Goal: Navigation & Orientation: Find specific page/section

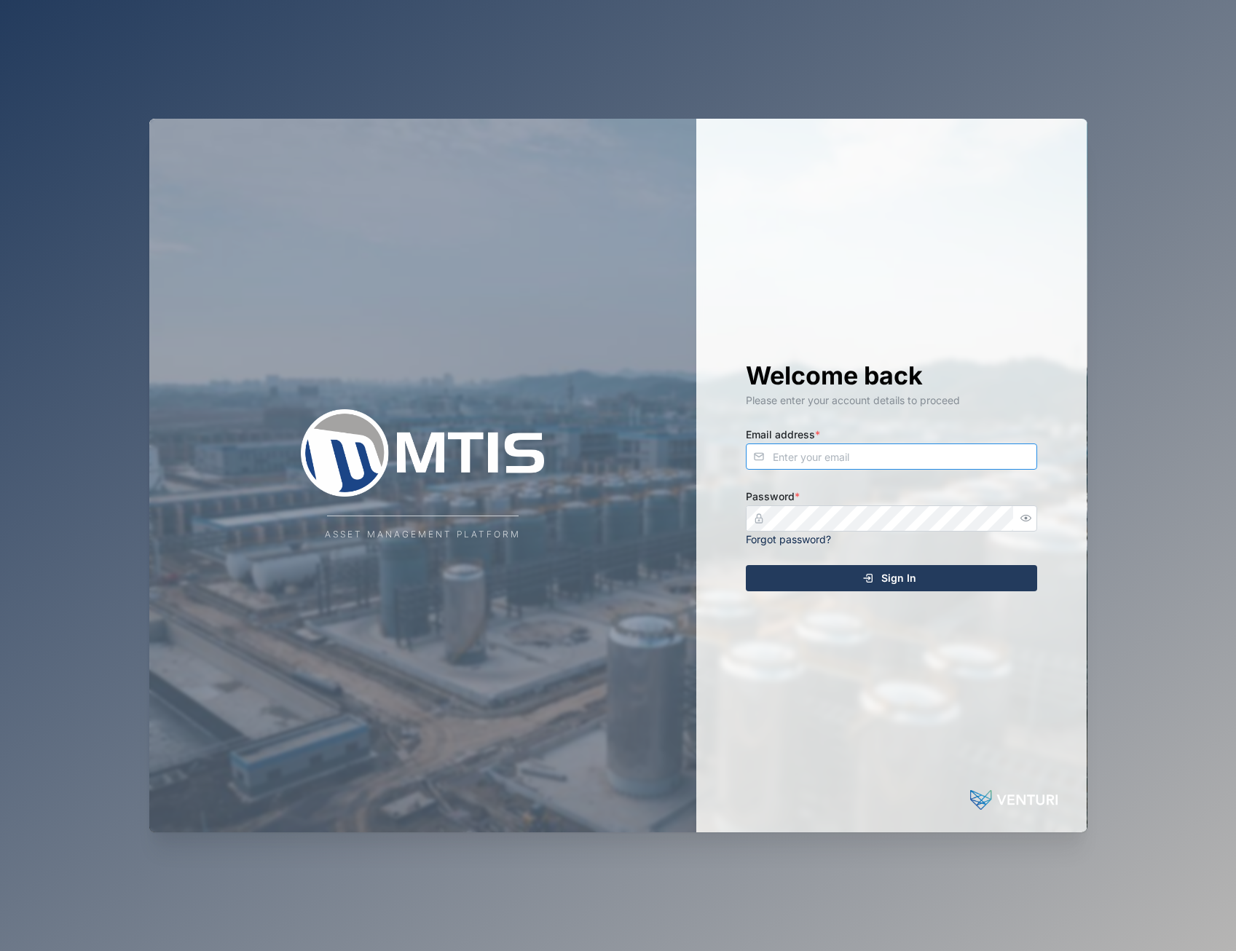
type input "[EMAIL_ADDRESS][DOMAIN_NAME]"
click at [833, 562] on div "Welcome back Please enter your account details to proceed Email address * [EMAI…" at bounding box center [892, 476] width 350 height 714
drag, startPoint x: 837, startPoint y: 565, endPoint x: 843, endPoint y: 573, distance: 9.9
click at [840, 569] on button "Sign In" at bounding box center [891, 578] width 291 height 26
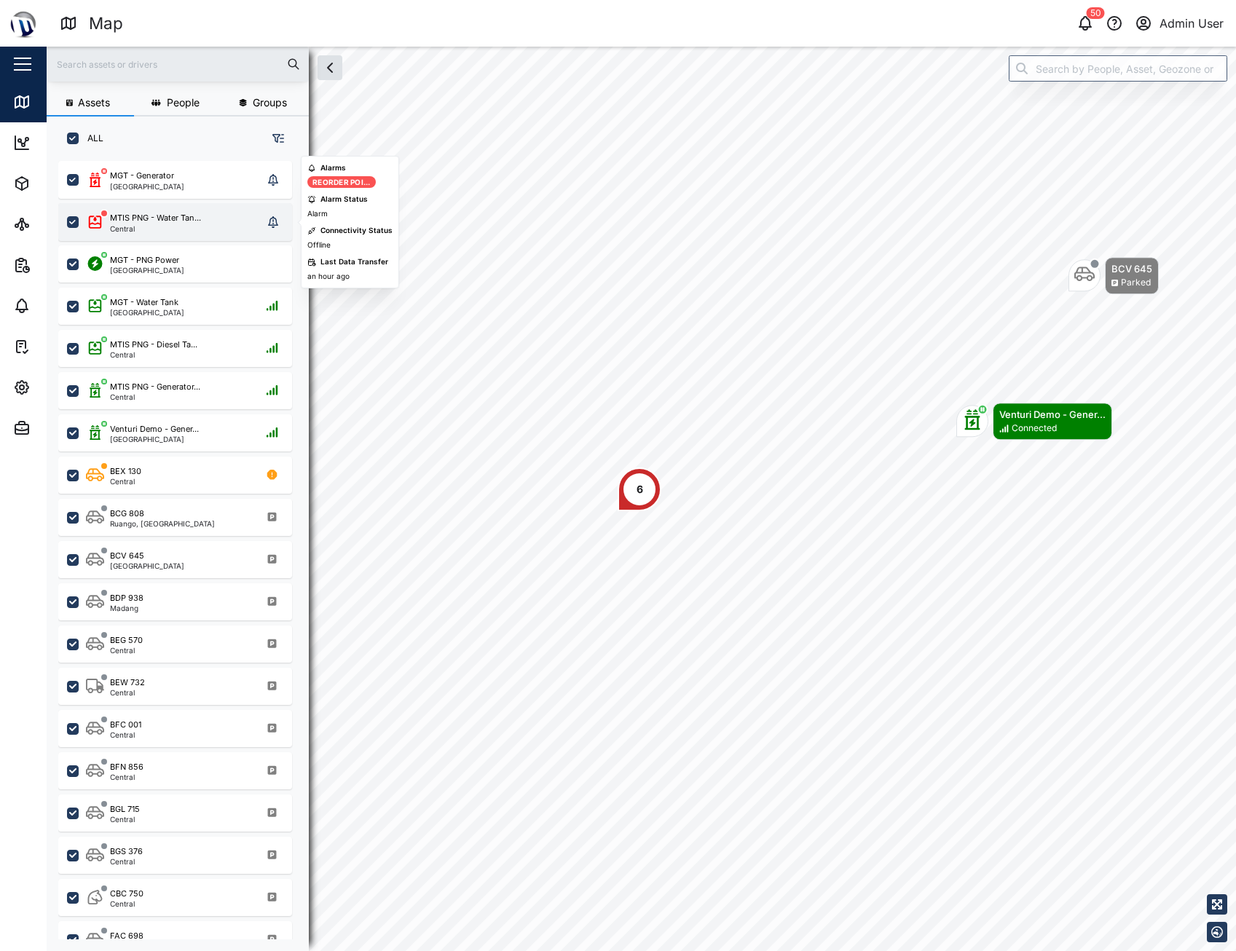
click at [221, 224] on div "MTIS PNG - Water Tan... Central" at bounding box center [174, 222] width 177 height 20
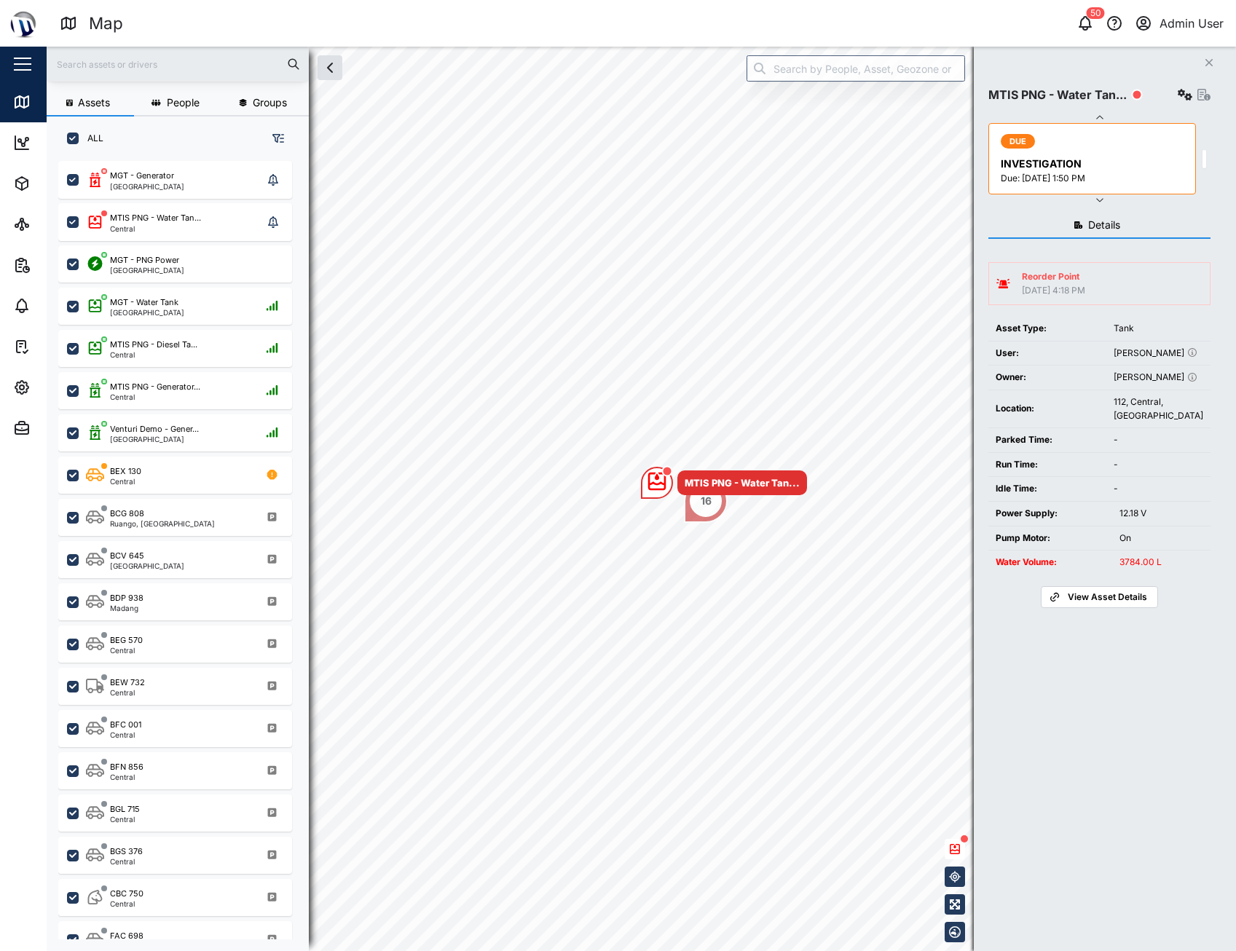
click at [704, 520] on div "16" at bounding box center [706, 501] width 44 height 44
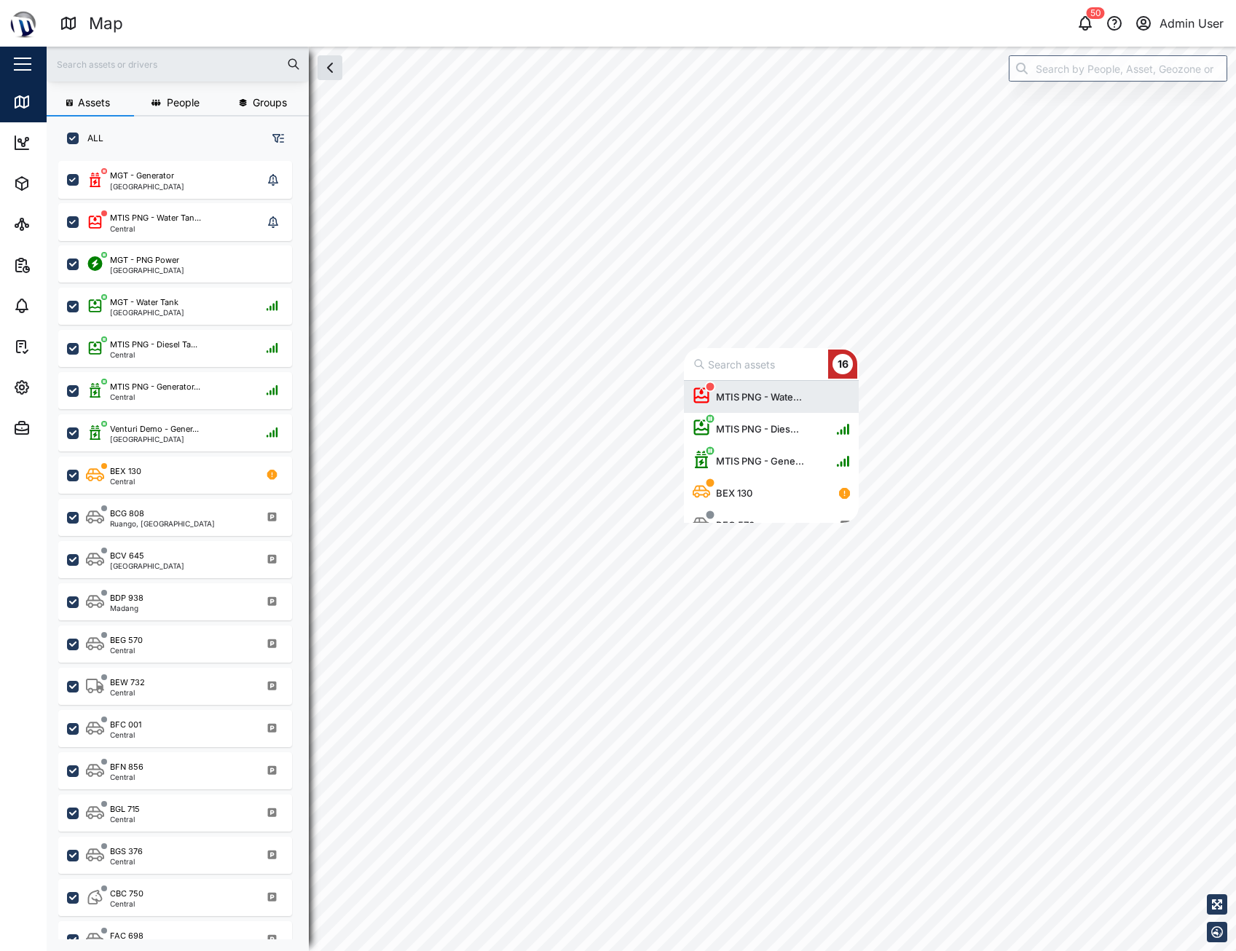
click at [764, 408] on div "MTIS PNG - Wate..." at bounding box center [750, 397] width 115 height 32
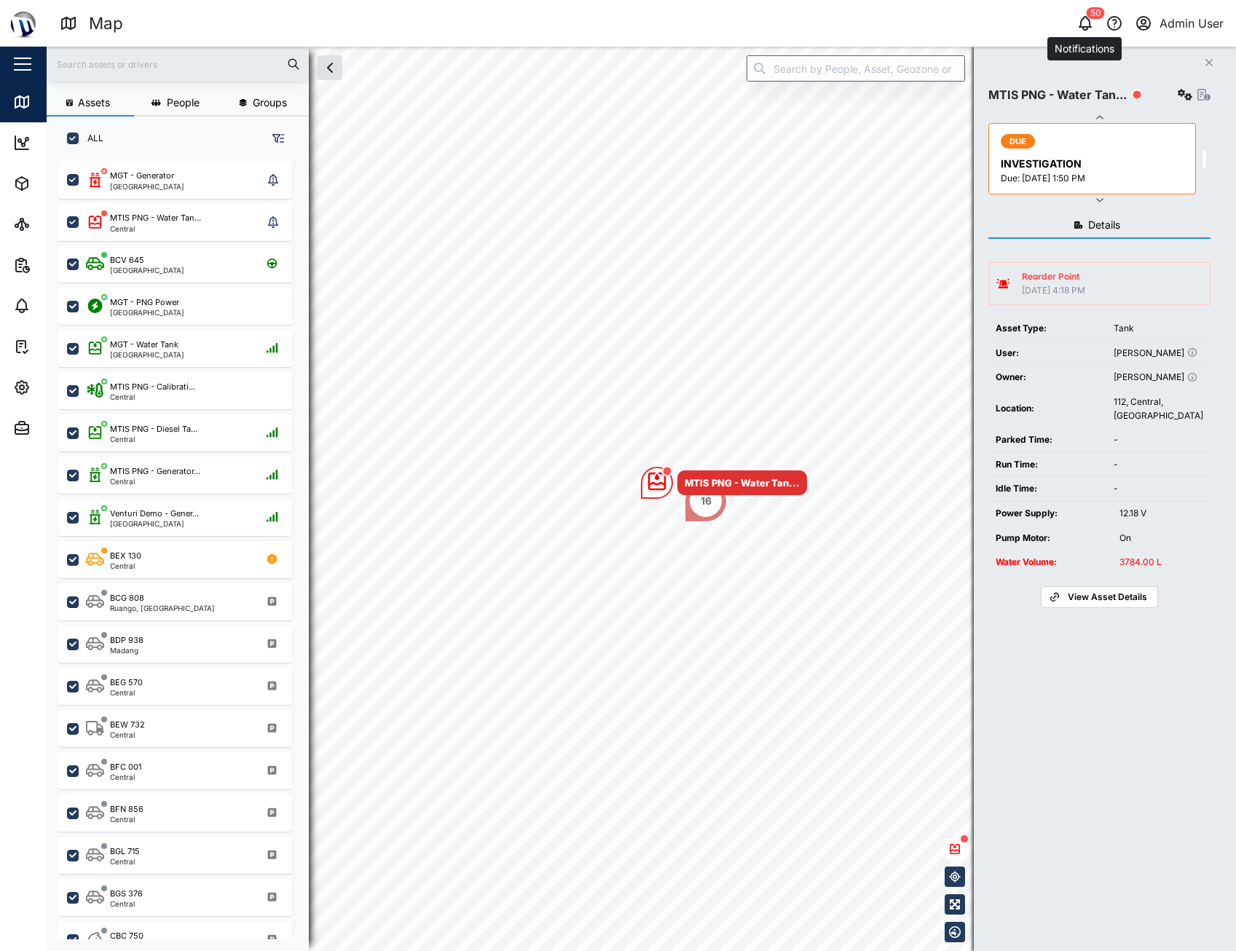
click at [1077, 12] on div "Map Notifications 50 Admin User" at bounding box center [648, 23] width 1176 height 25
click at [1084, 26] on icon "button" at bounding box center [1085, 23] width 17 height 17
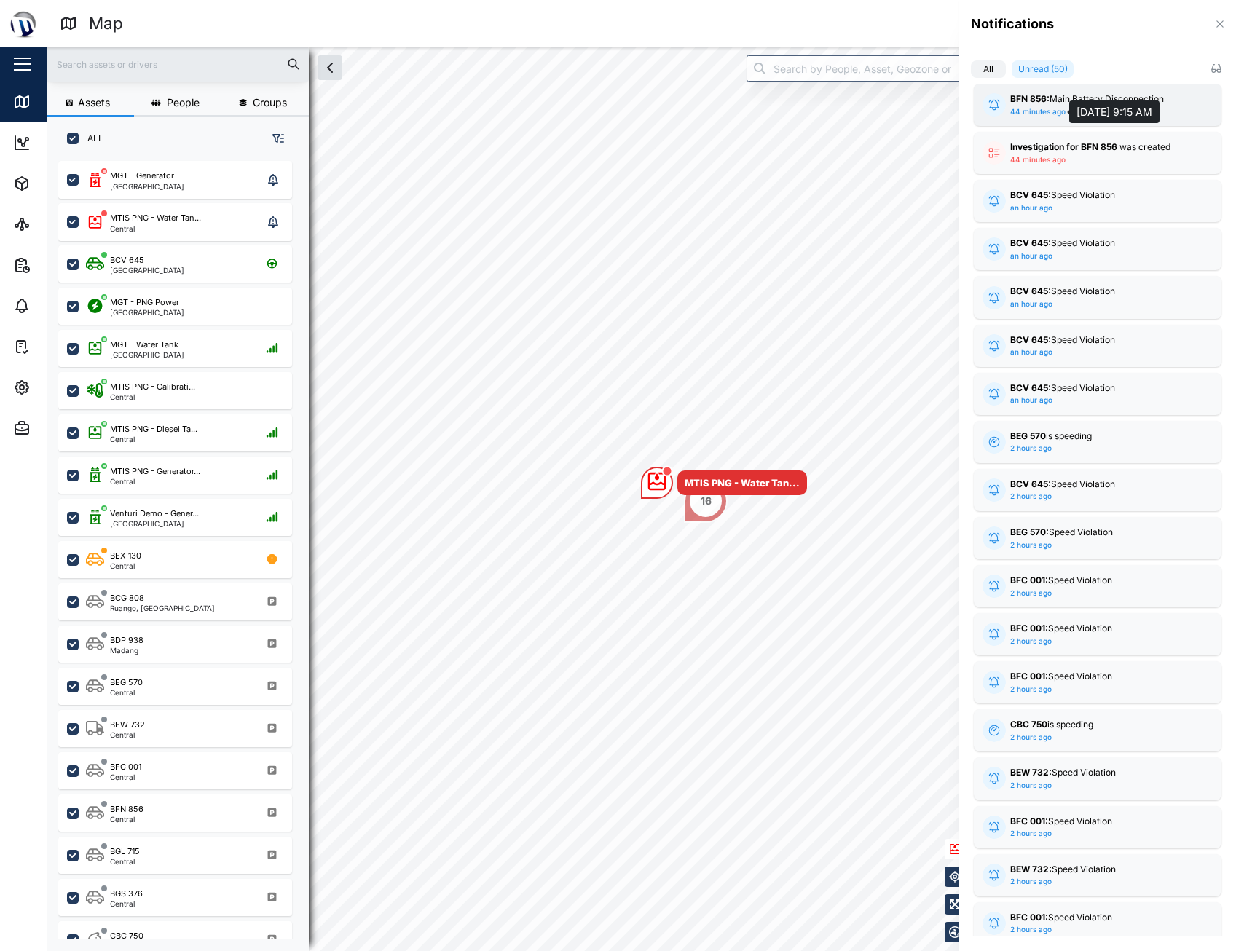
click at [1034, 106] on div "44 minutes ago" at bounding box center [1037, 112] width 55 height 12
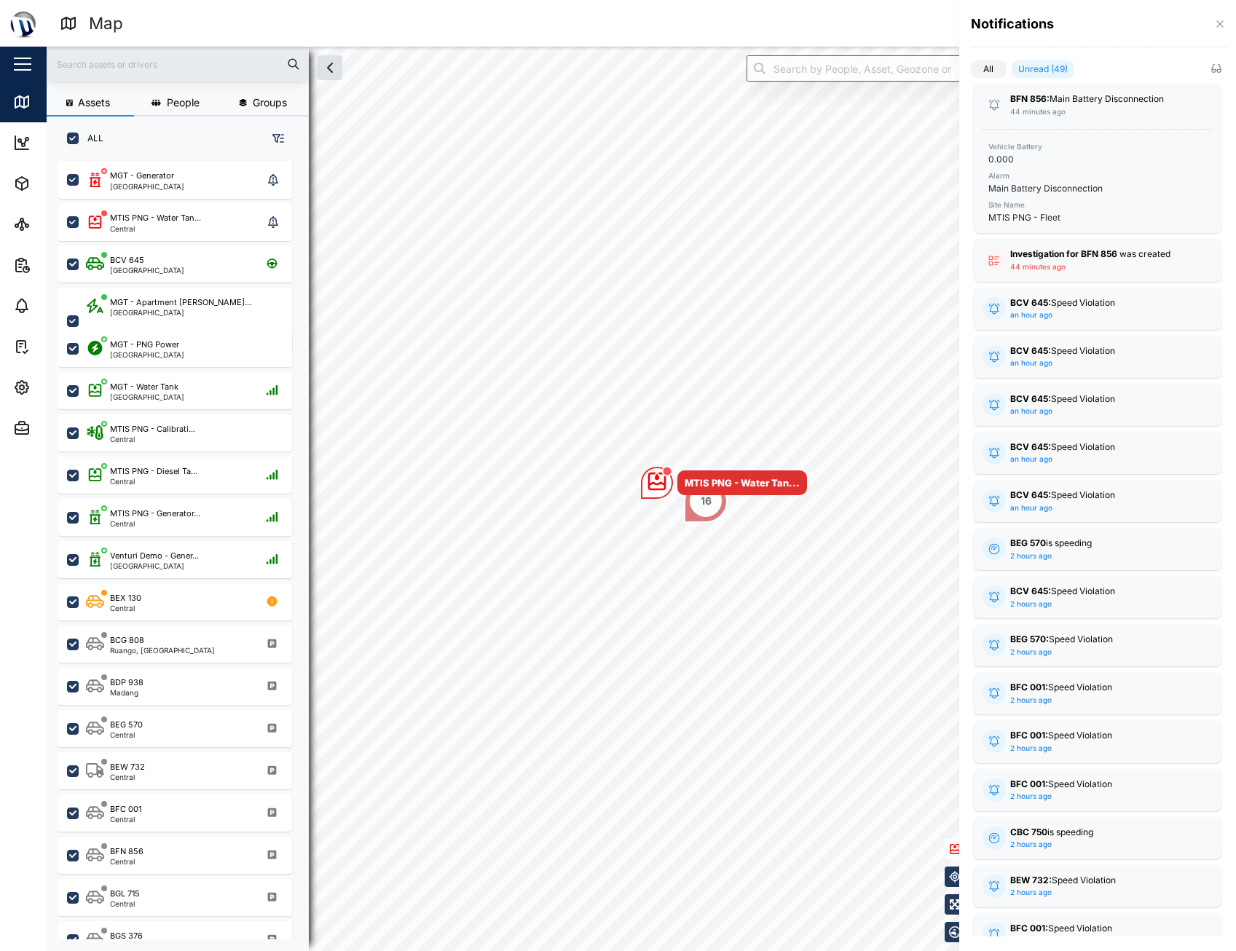
click at [344, 206] on div at bounding box center [618, 475] width 1236 height 951
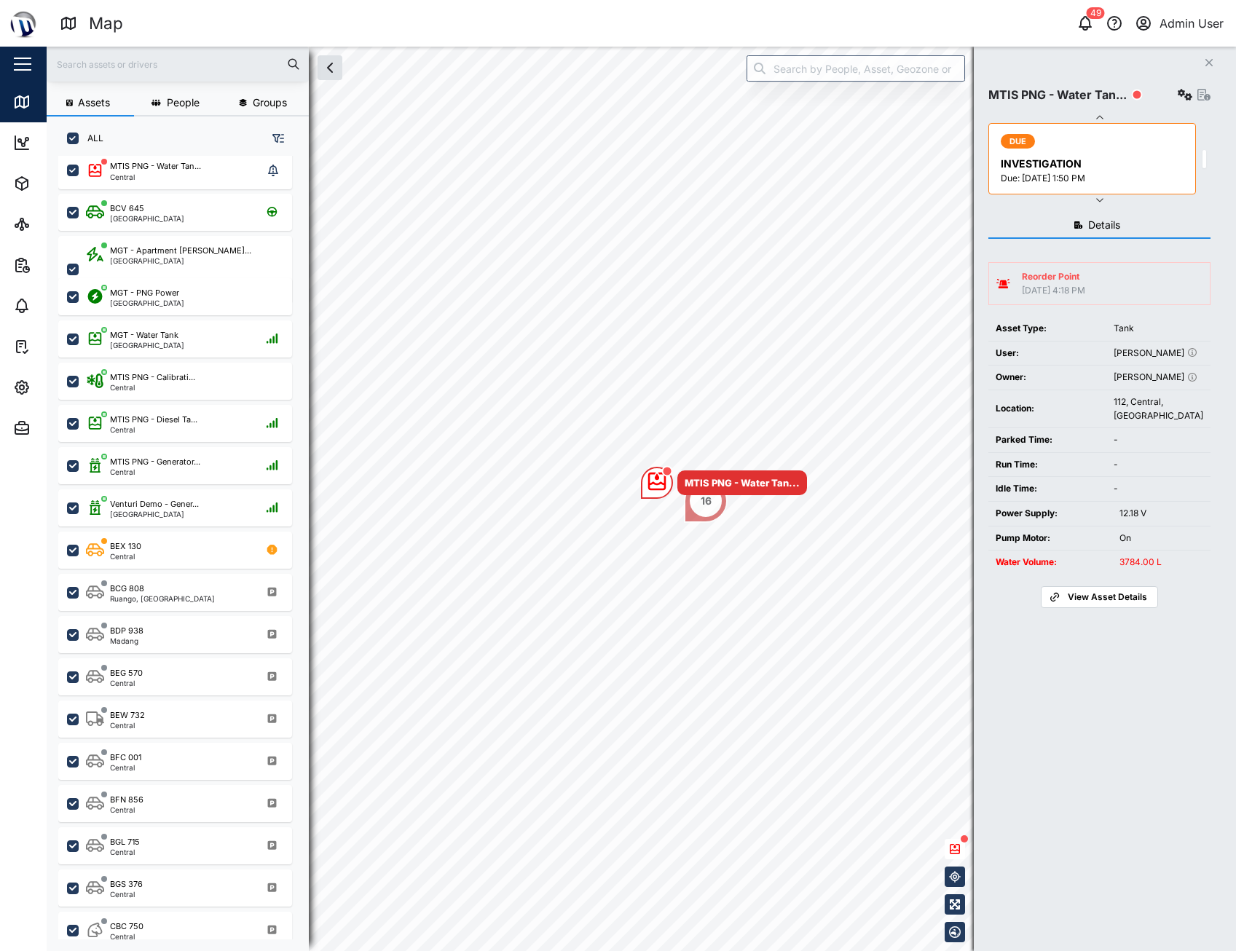
scroll to position [23, 0]
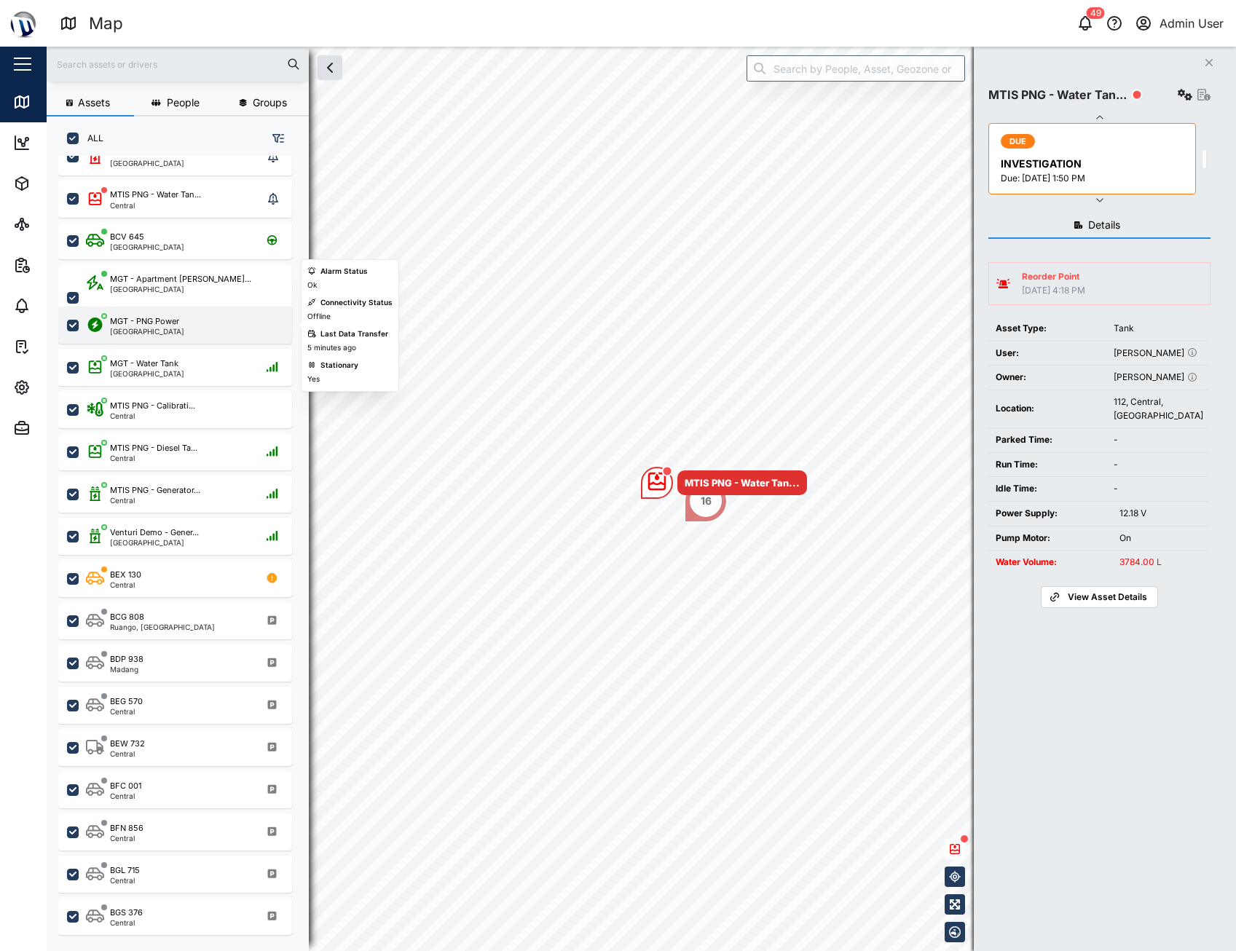
click at [149, 328] on div "[GEOGRAPHIC_DATA]" at bounding box center [147, 331] width 74 height 7
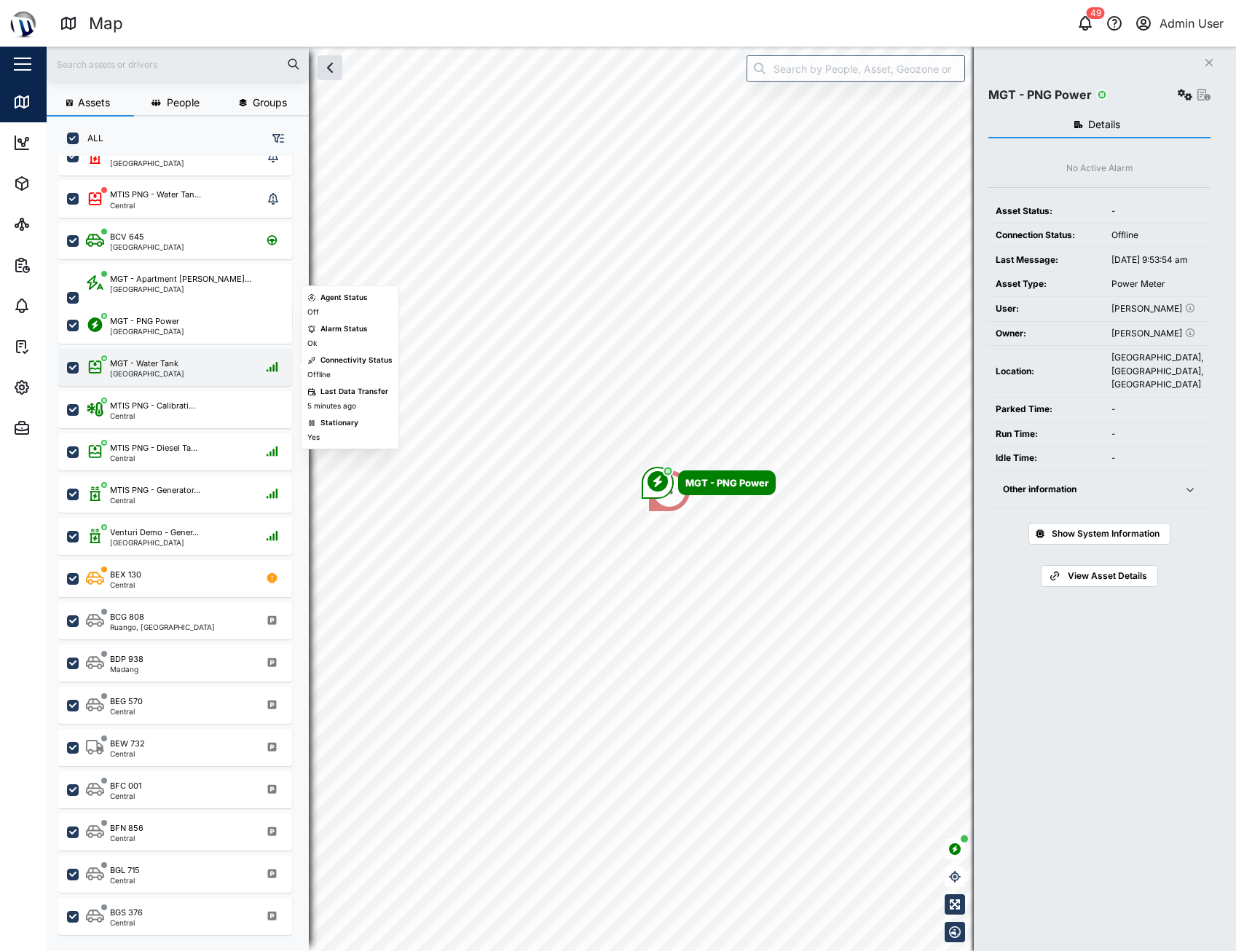
click at [157, 368] on div "MGT - Water Tank" at bounding box center [144, 364] width 68 height 12
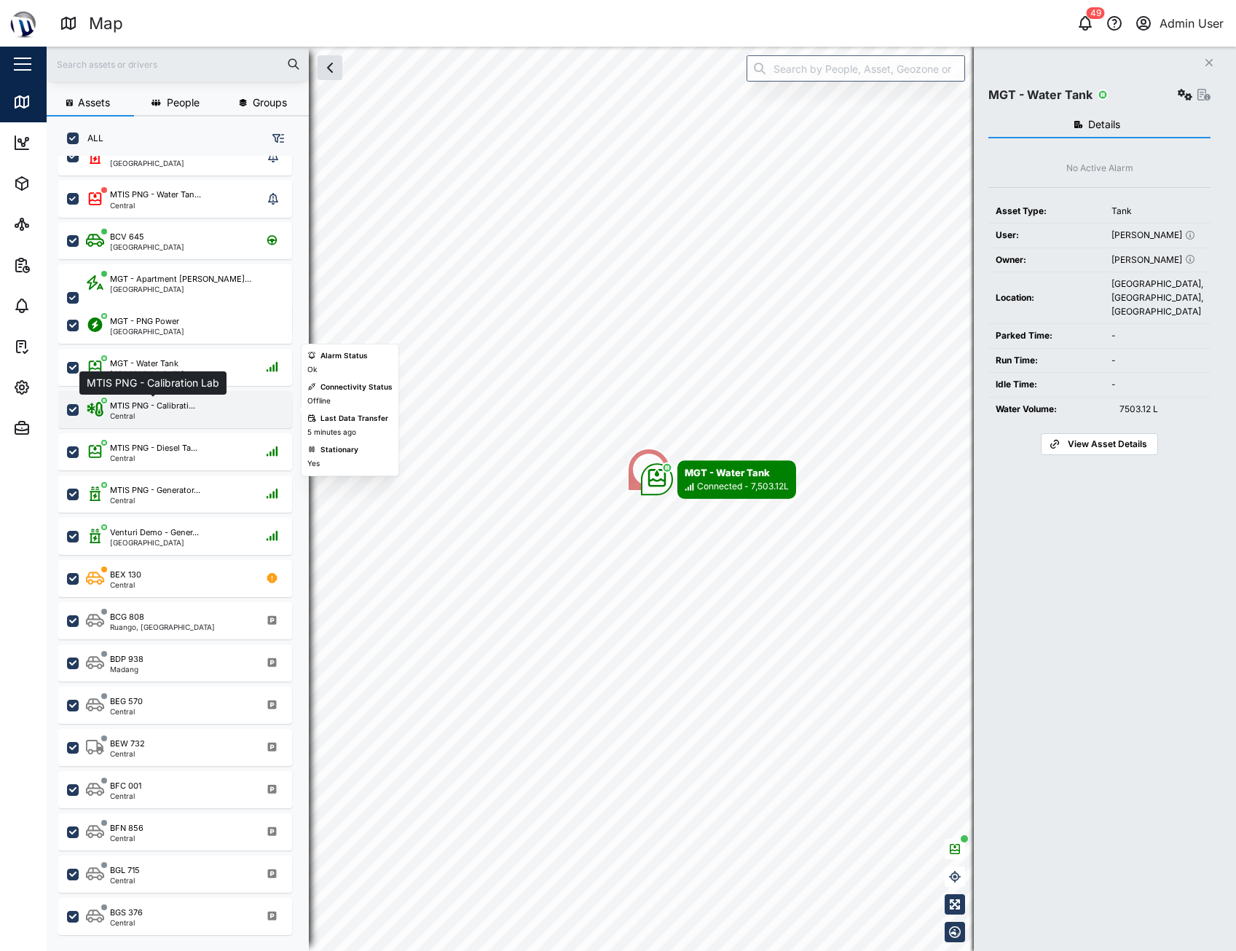
click at [167, 404] on div "MTIS PNG - Calibrati..." at bounding box center [152, 406] width 85 height 12
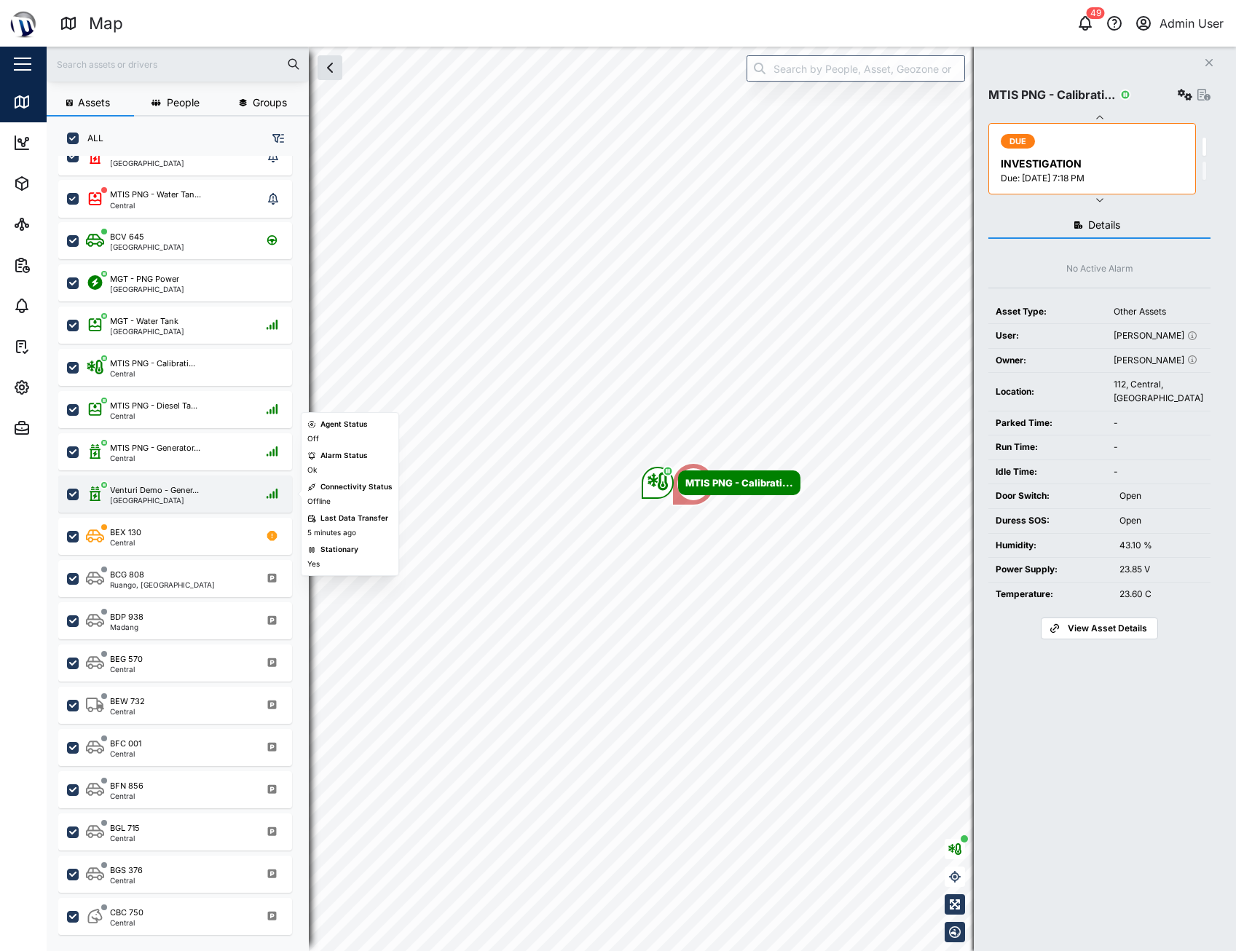
click at [254, 497] on div "Venturi Demo - Gener... [GEOGRAPHIC_DATA]" at bounding box center [184, 494] width 197 height 20
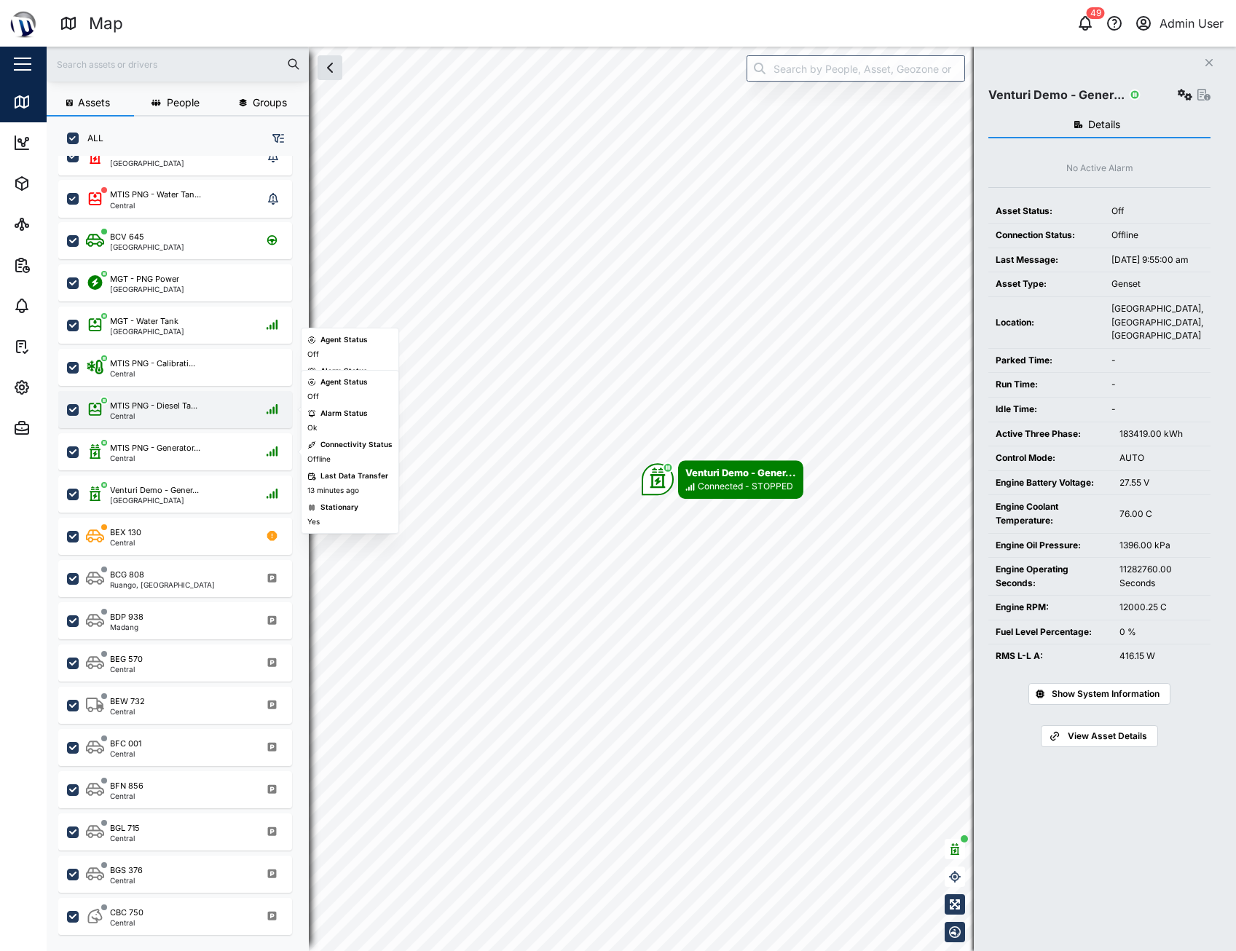
click at [182, 420] on div "Central" at bounding box center [153, 415] width 87 height 7
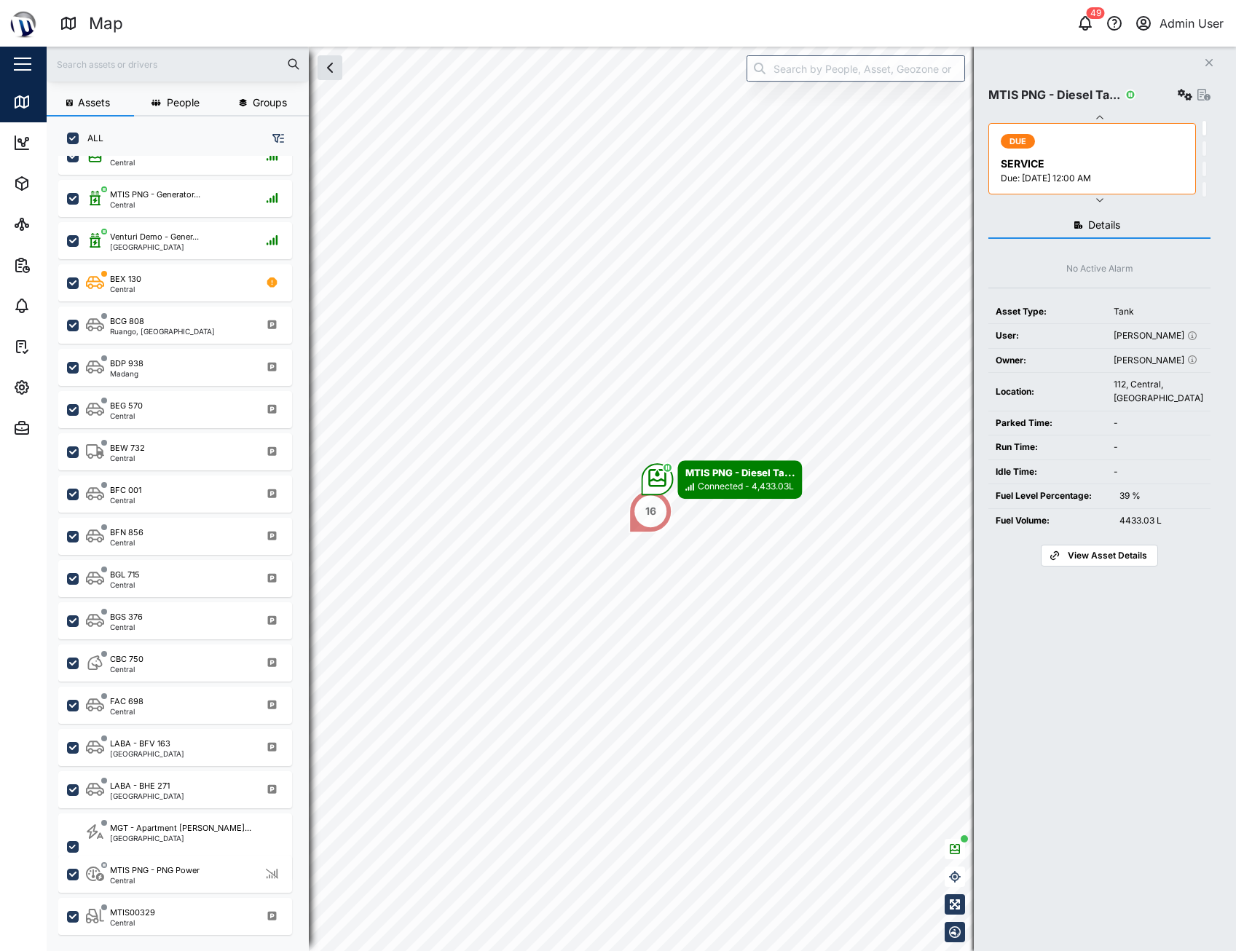
scroll to position [315, 0]
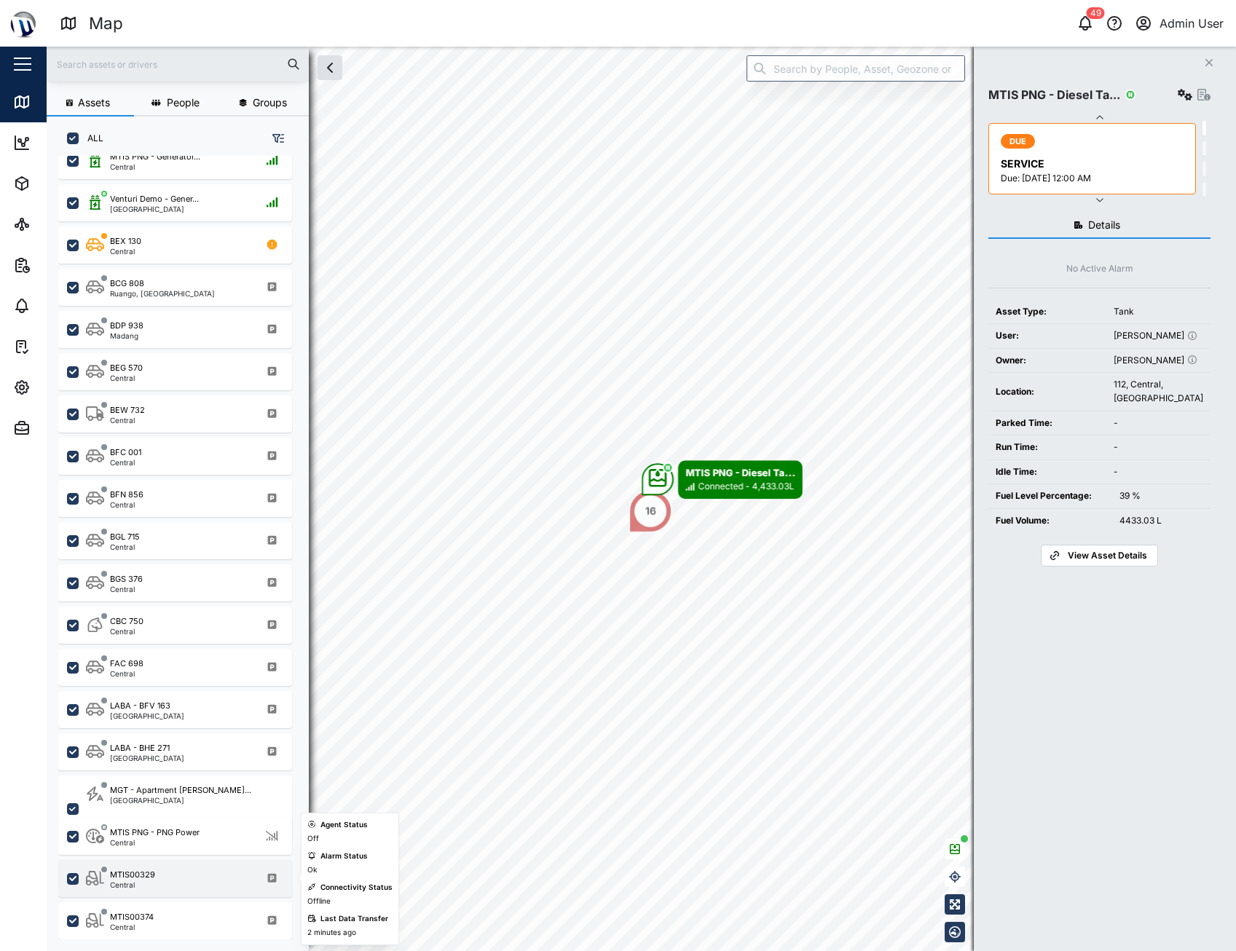
click at [183, 874] on div "MTIS00329 Central" at bounding box center [184, 879] width 197 height 20
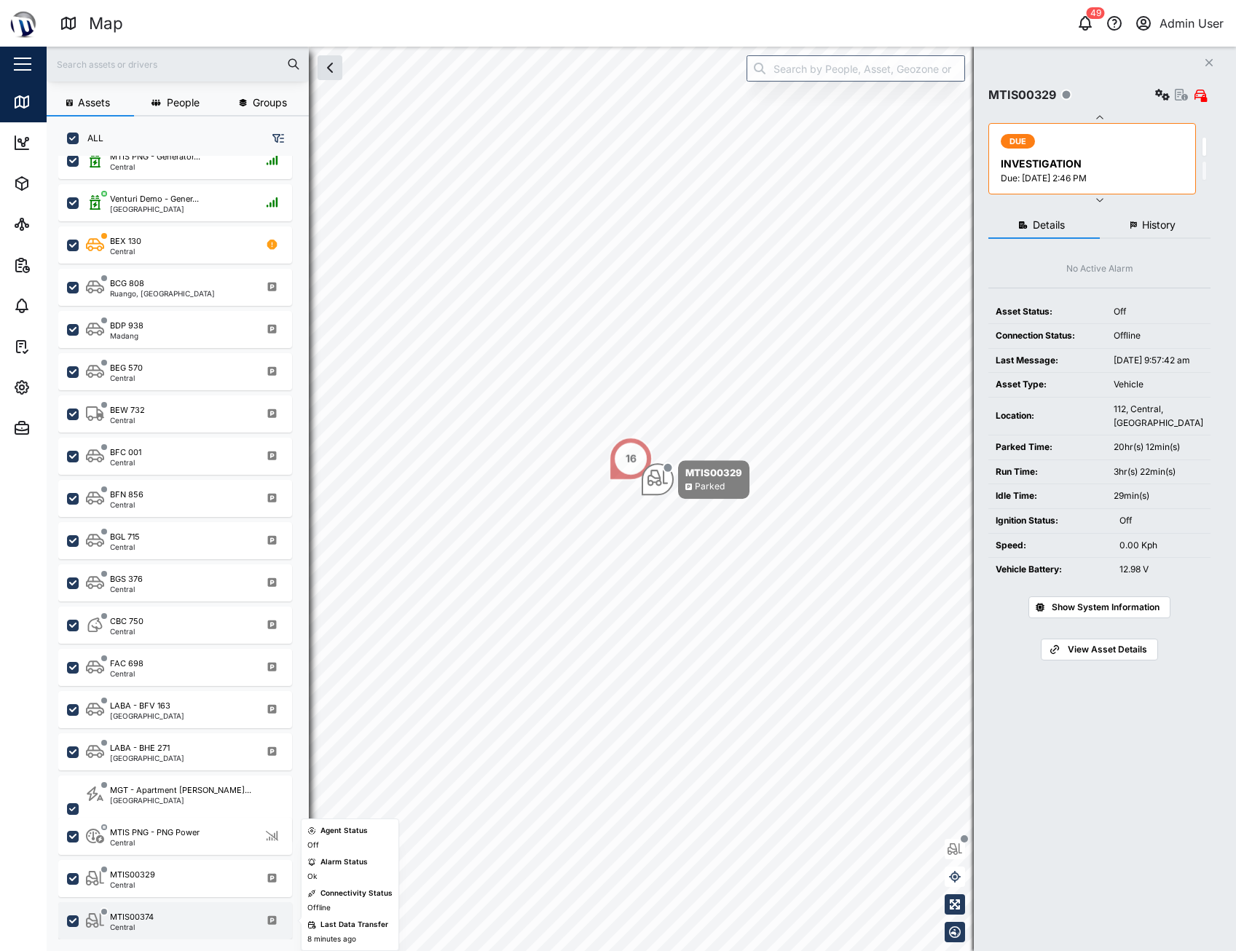
click at [177, 914] on div "MTIS00374 Central" at bounding box center [184, 921] width 197 height 20
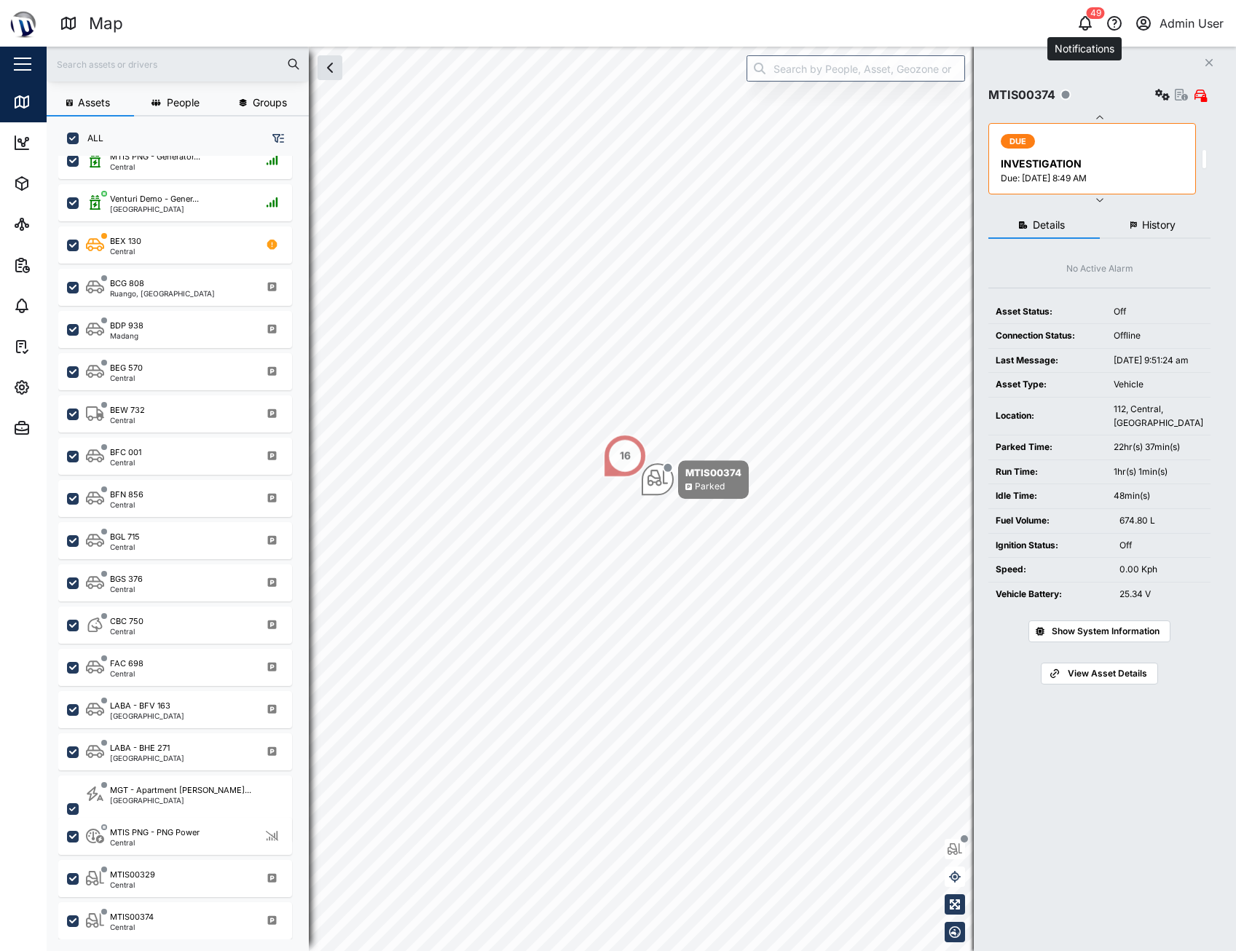
click at [1076, 20] on button "button" at bounding box center [1085, 23] width 20 height 20
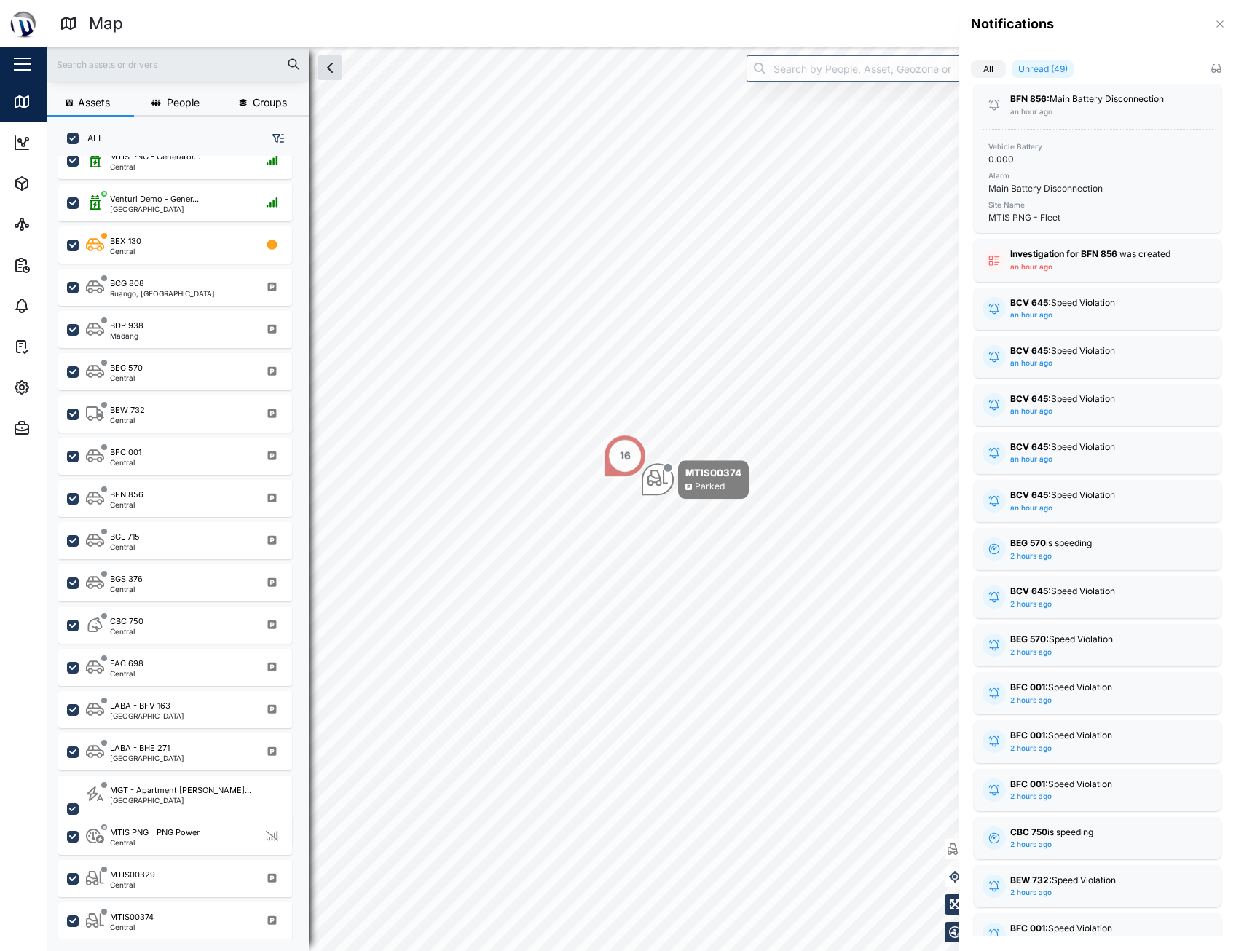
click at [23, 191] on div at bounding box center [618, 475] width 1236 height 951
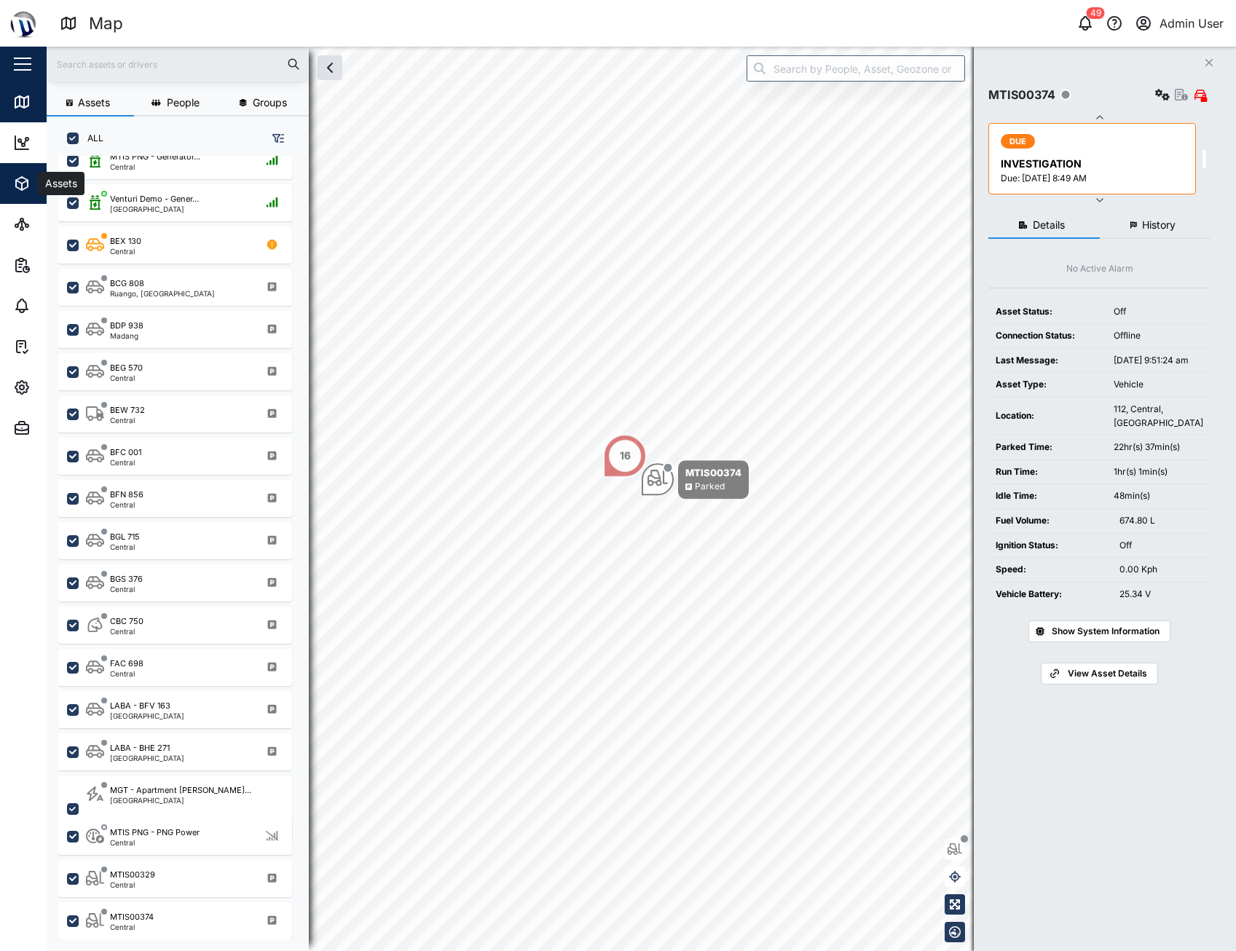
click at [16, 186] on icon "button" at bounding box center [22, 183] width 12 height 13
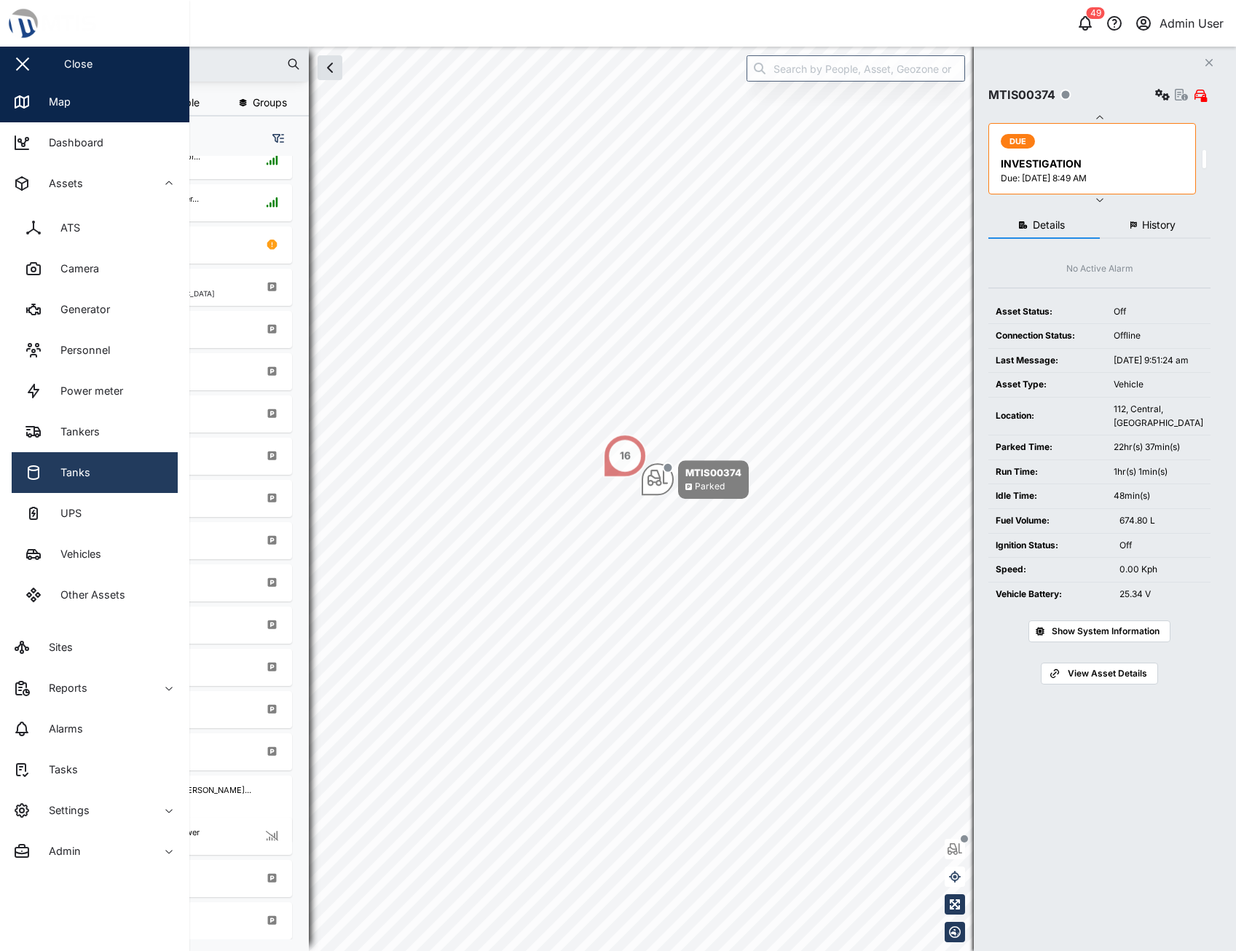
click at [117, 483] on link "Tanks" at bounding box center [95, 472] width 166 height 41
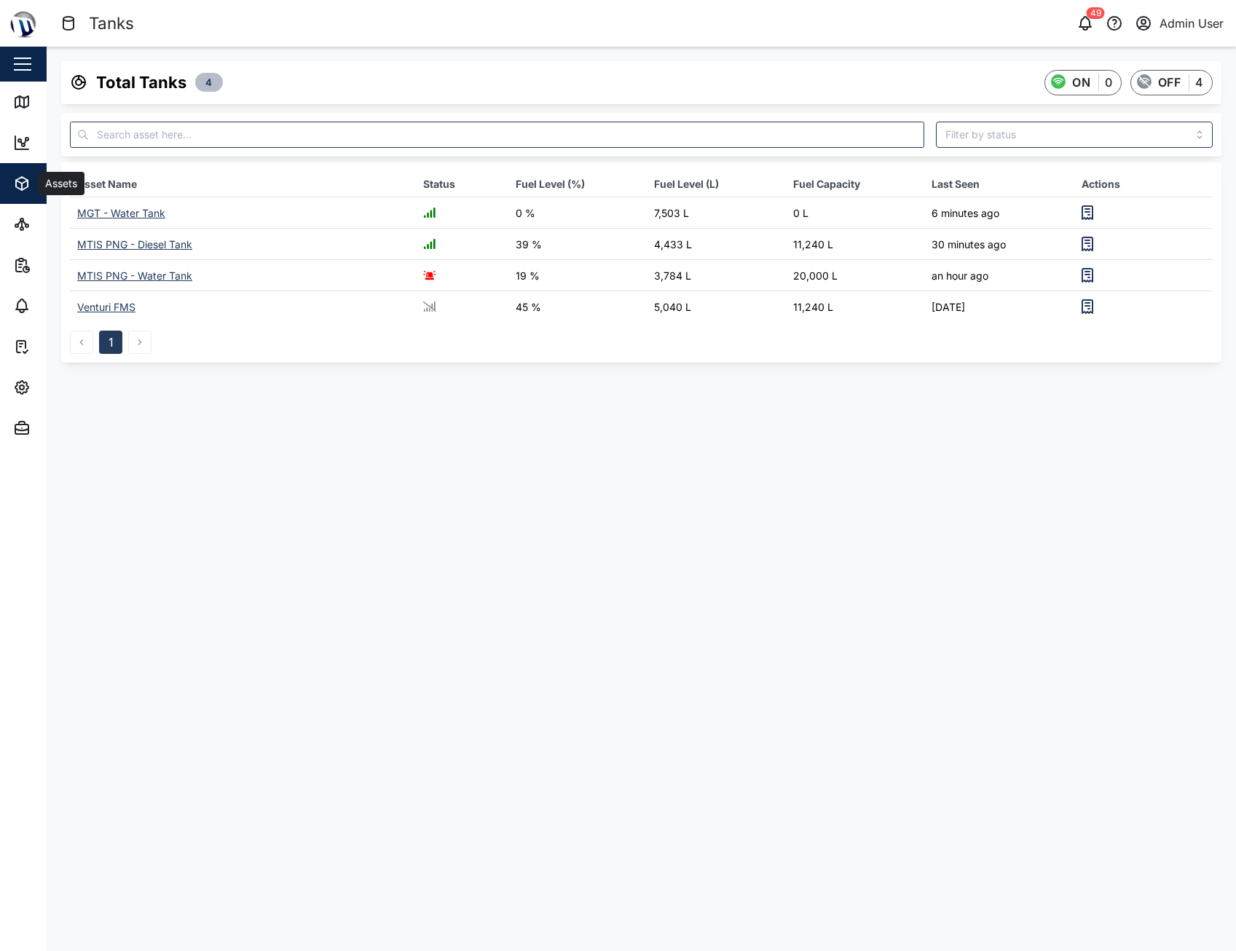
click at [34, 192] on div "Assets" at bounding box center [79, 183] width 133 height 17
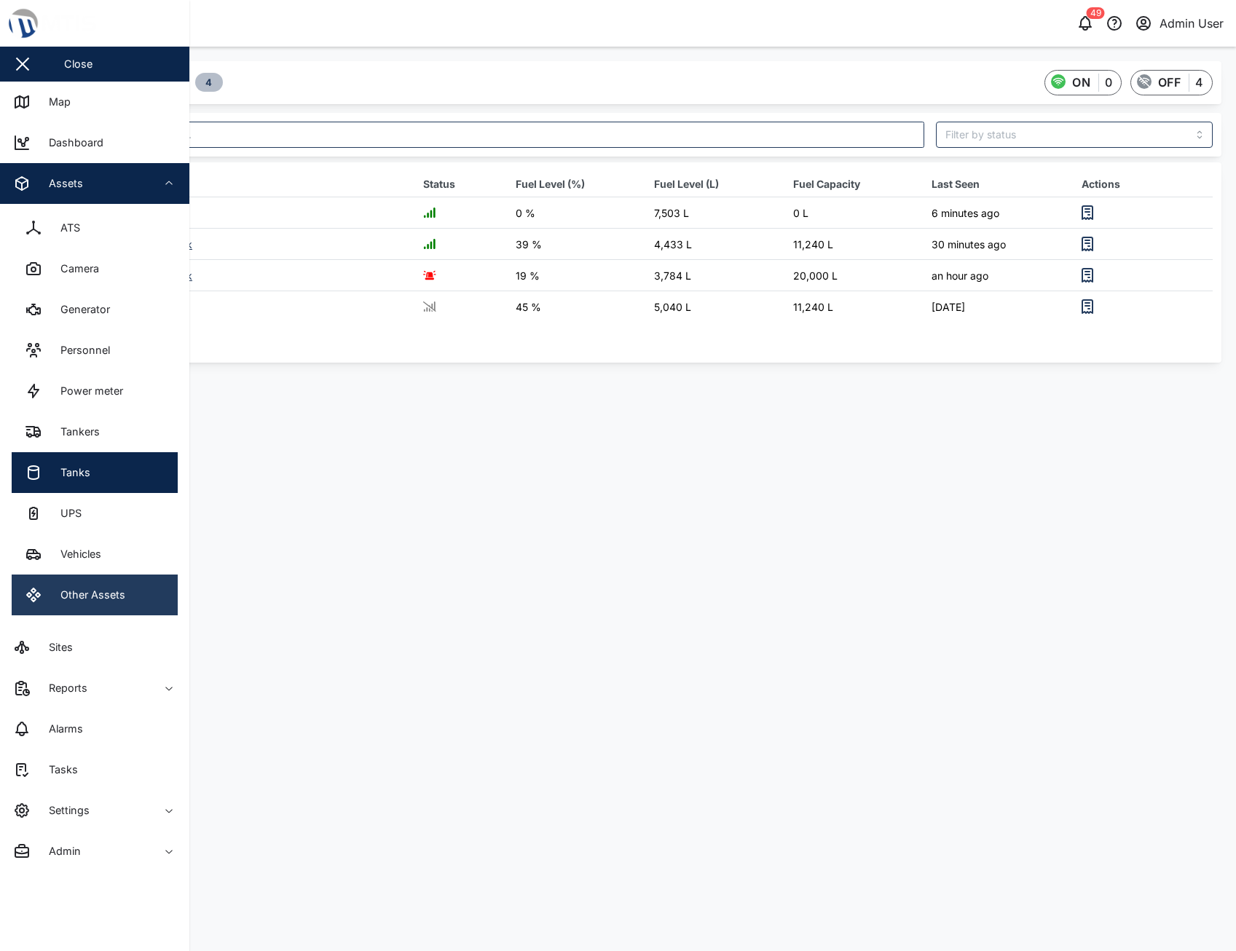
click at [114, 596] on div "Other Assets" at bounding box center [88, 595] width 76 height 16
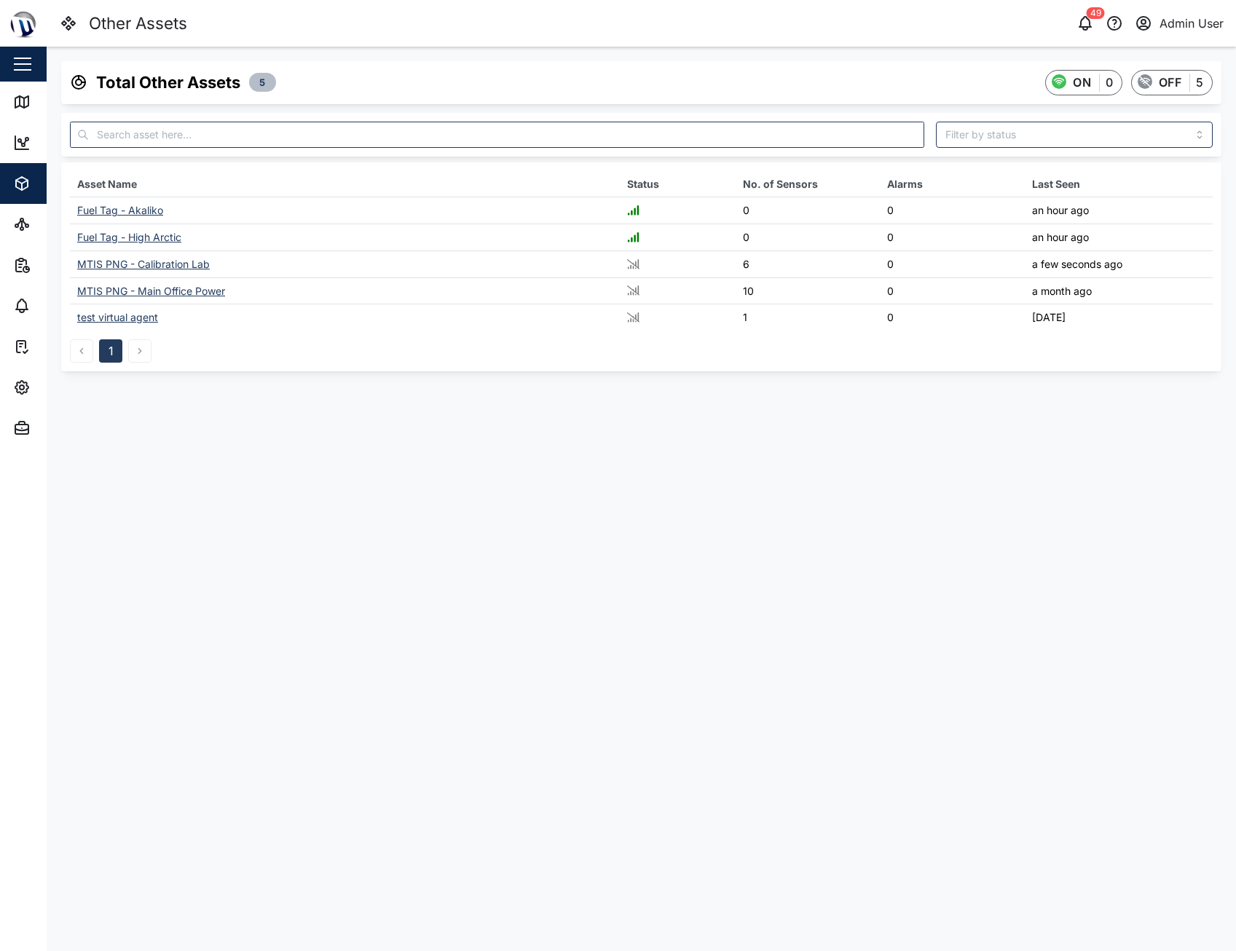
click at [170, 294] on div "MTIS PNG - Main Office Power" at bounding box center [151, 291] width 148 height 12
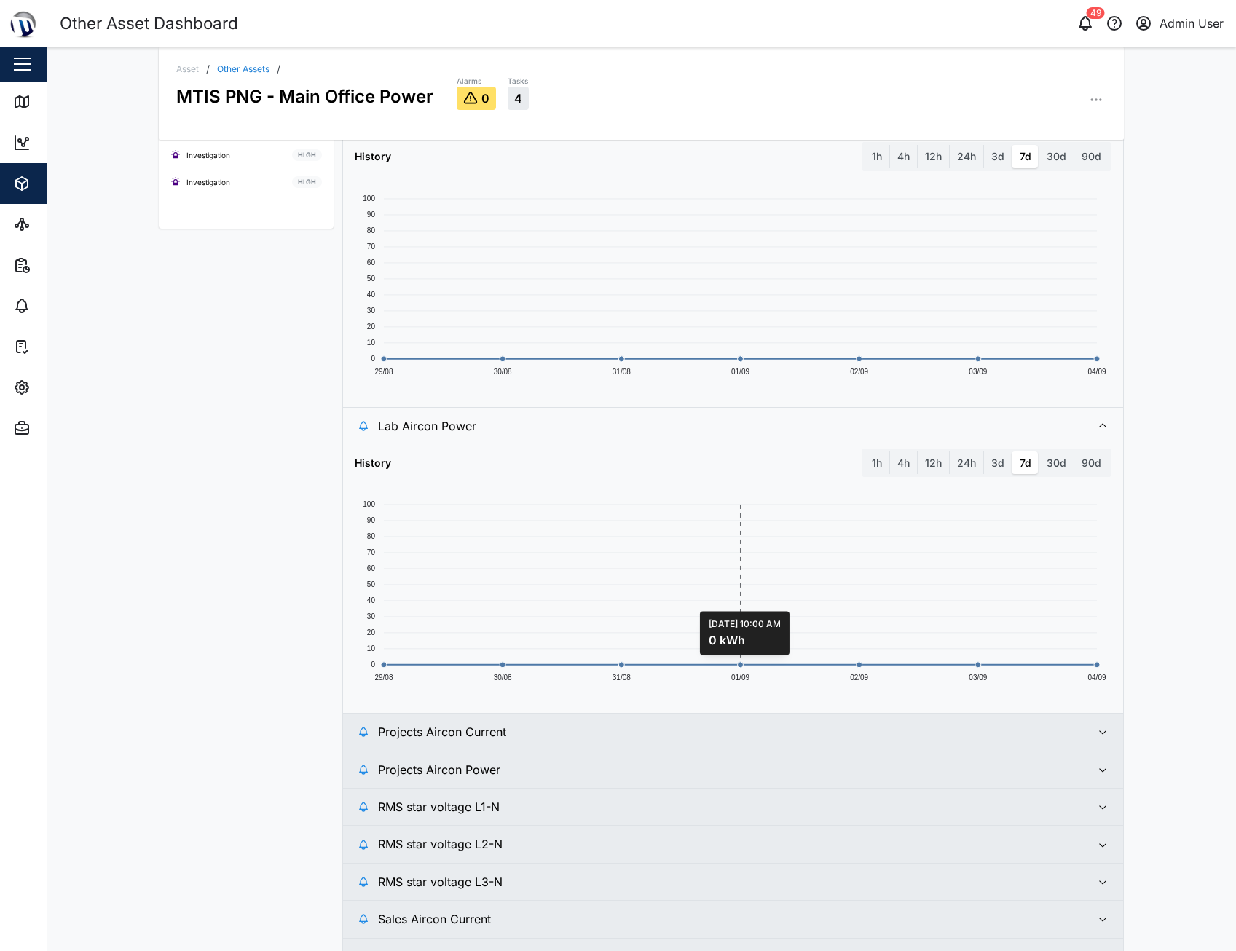
scroll to position [640, 0]
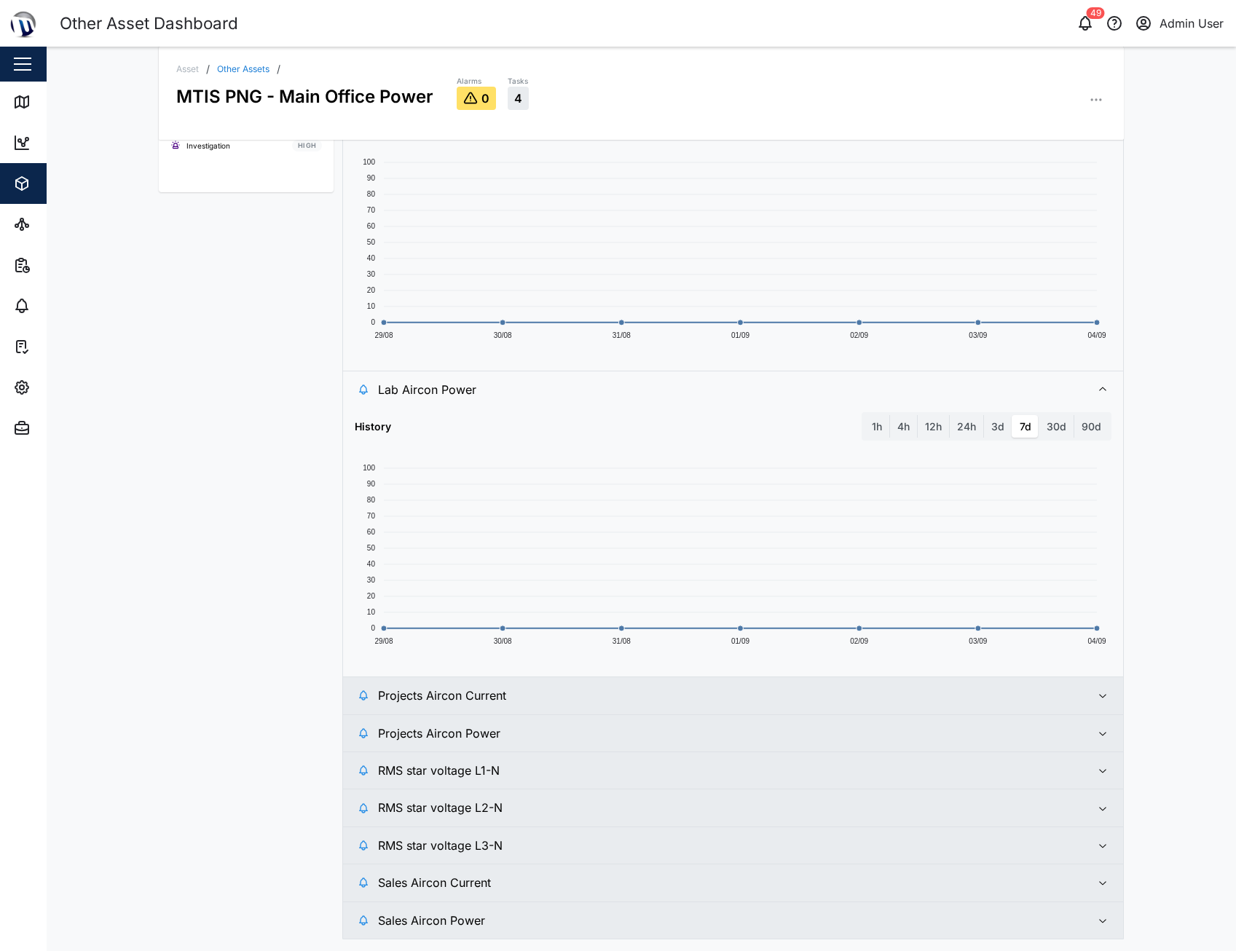
click at [1058, 803] on span "RMS star voltage L2-N" at bounding box center [729, 808] width 702 height 36
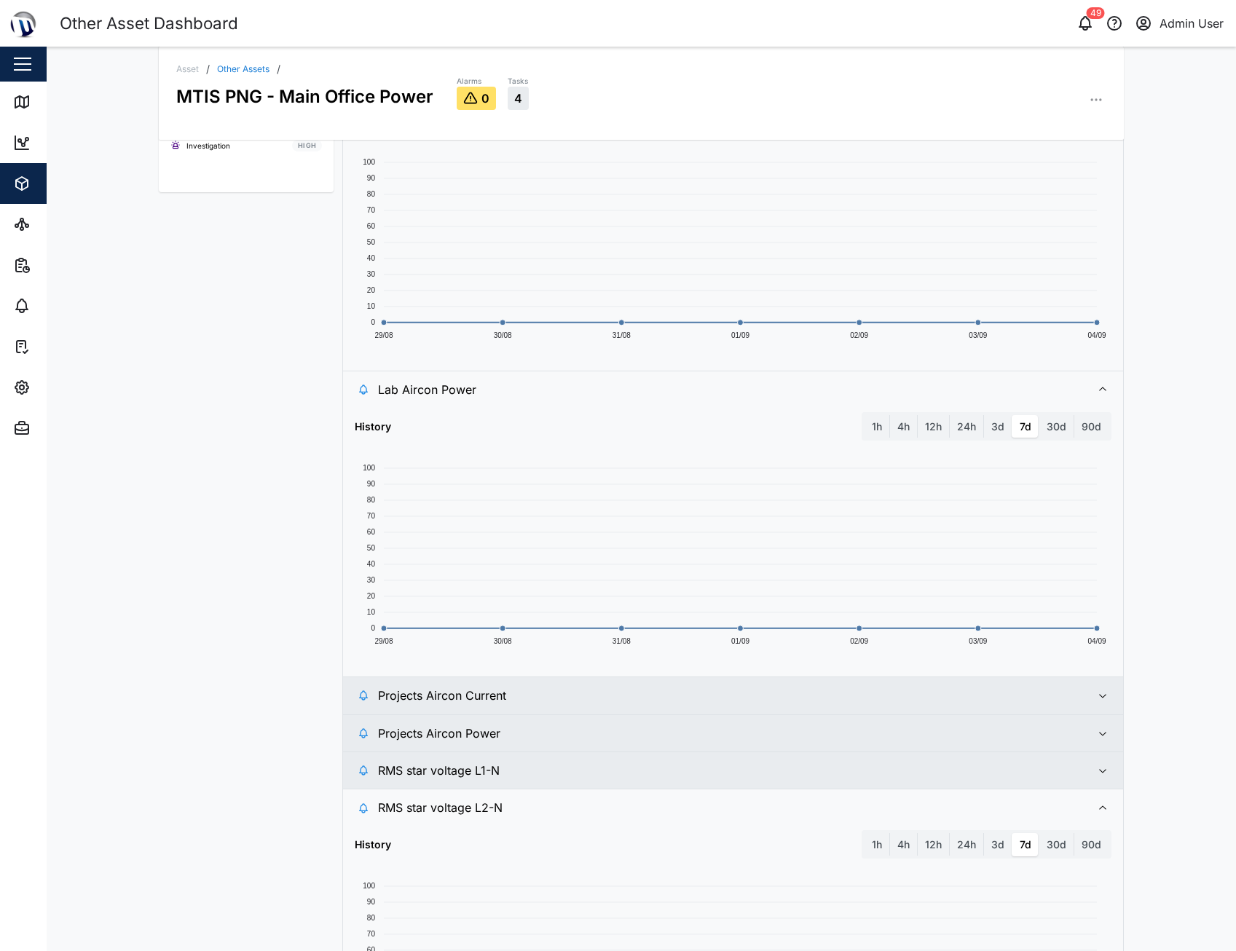
click at [1059, 754] on span "RMS star voltage L1-N" at bounding box center [729, 770] width 702 height 36
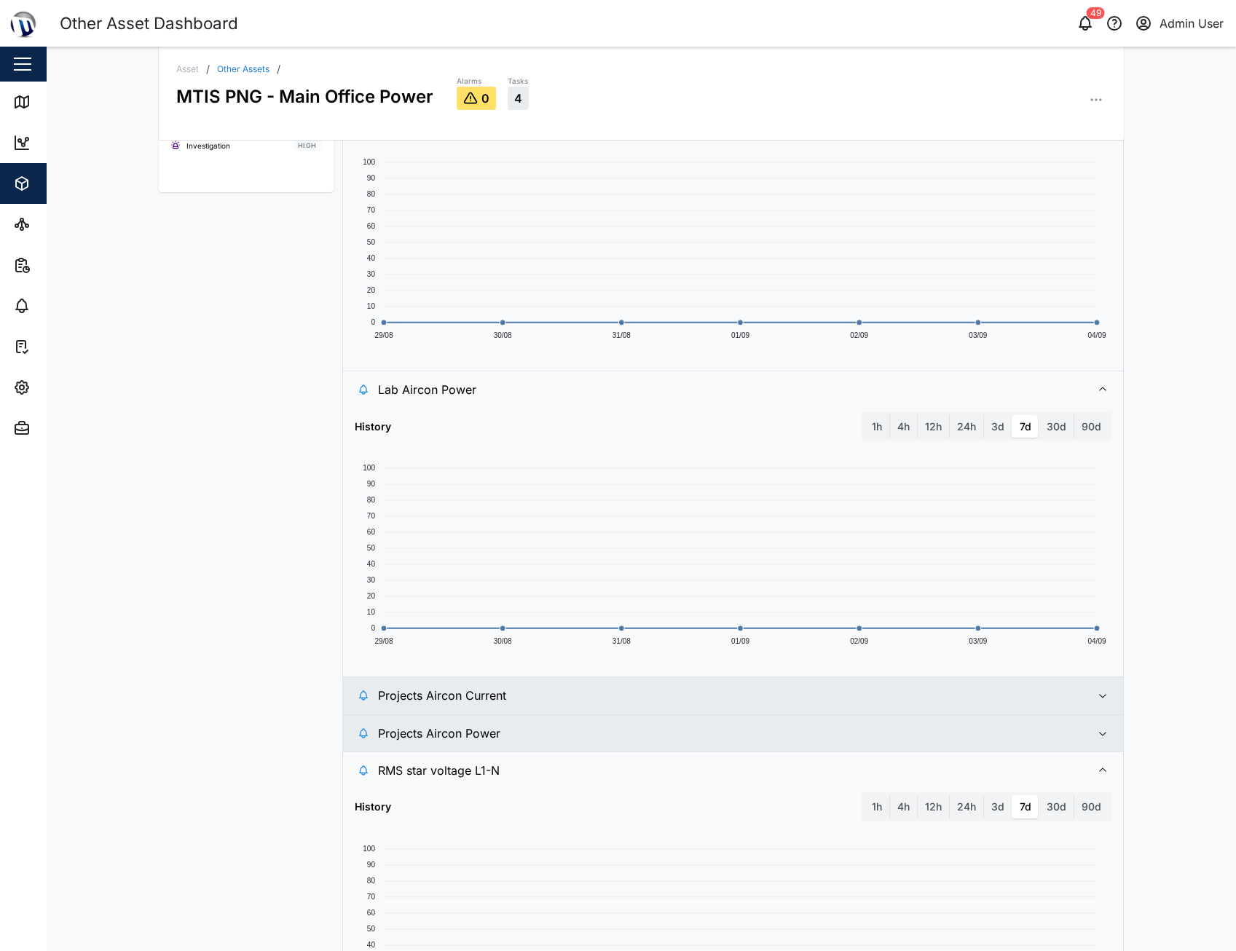
click at [1067, 704] on span "Projects Aircon Current" at bounding box center [729, 695] width 702 height 36
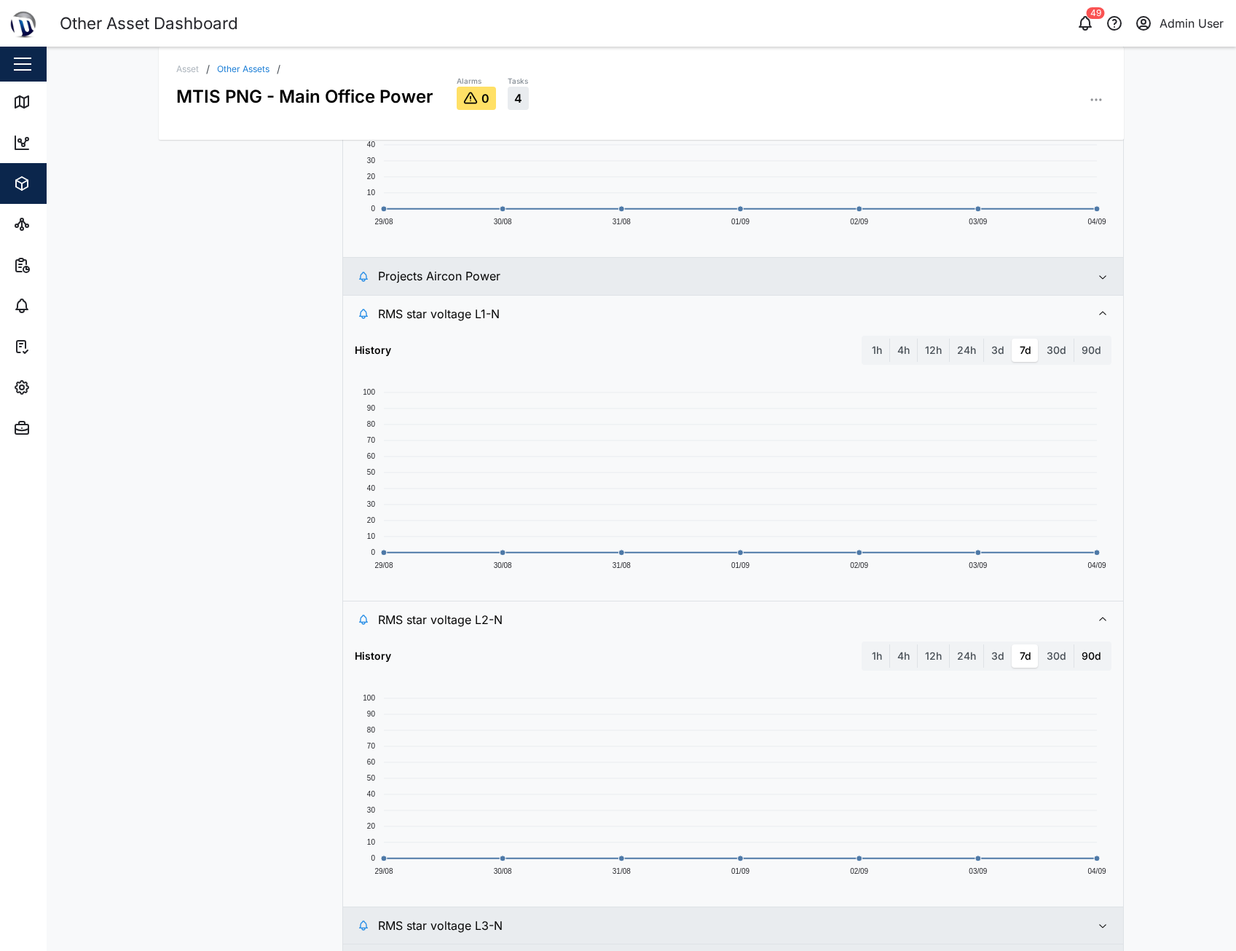
scroll to position [1441, 0]
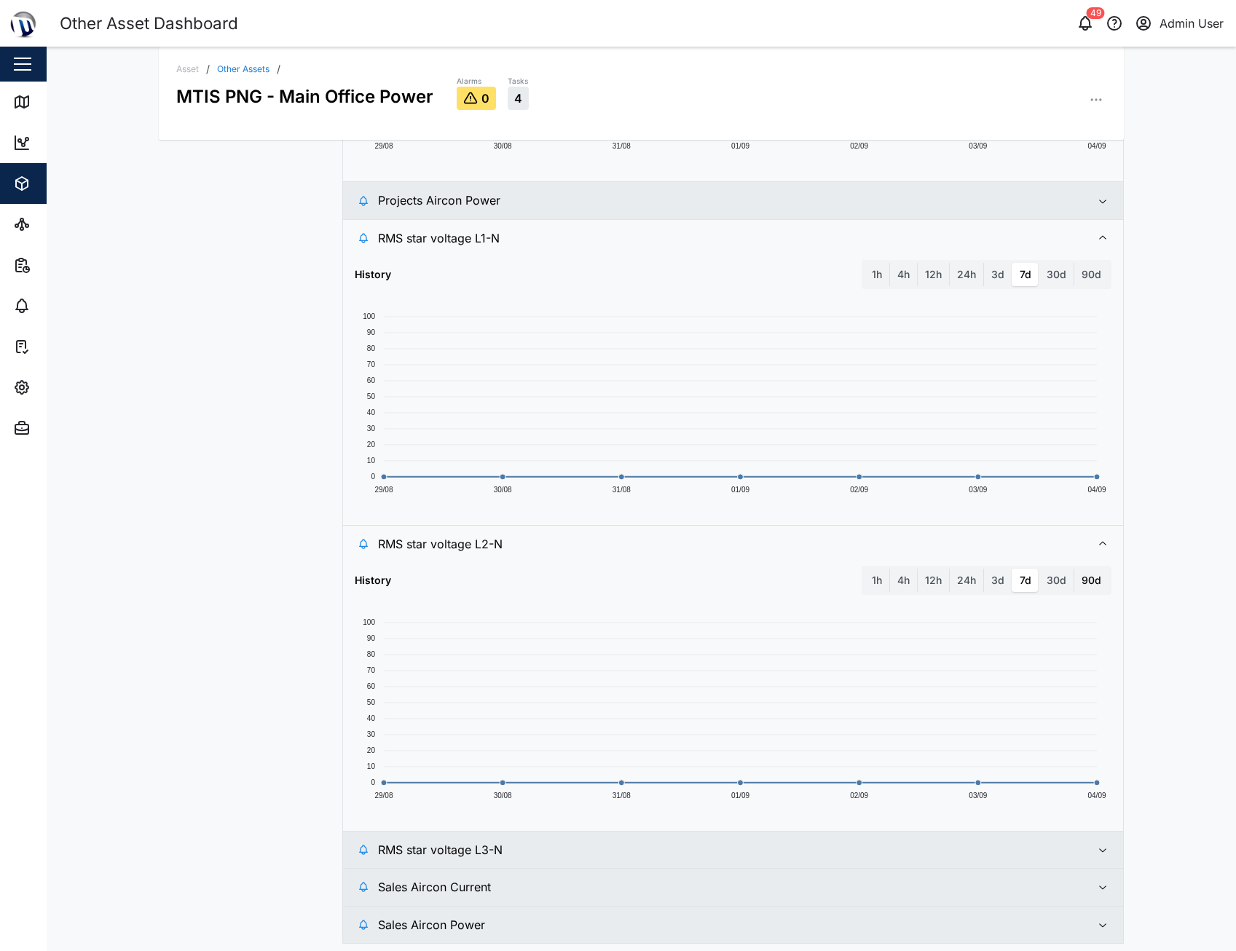
click at [1085, 929] on button "Sales Aircon Power" at bounding box center [733, 925] width 781 height 36
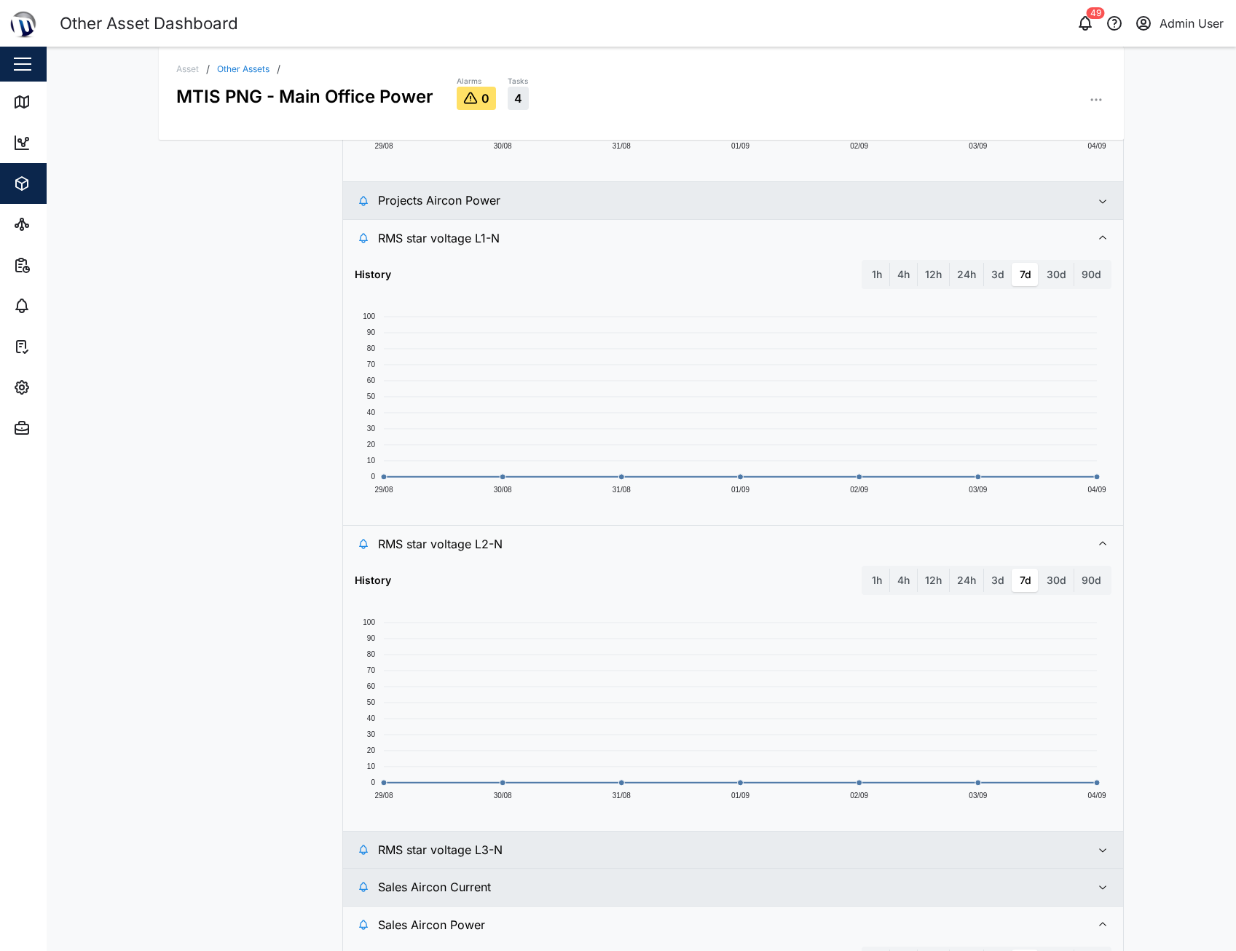
click at [1086, 882] on button "Sales Aircon Current" at bounding box center [733, 887] width 781 height 36
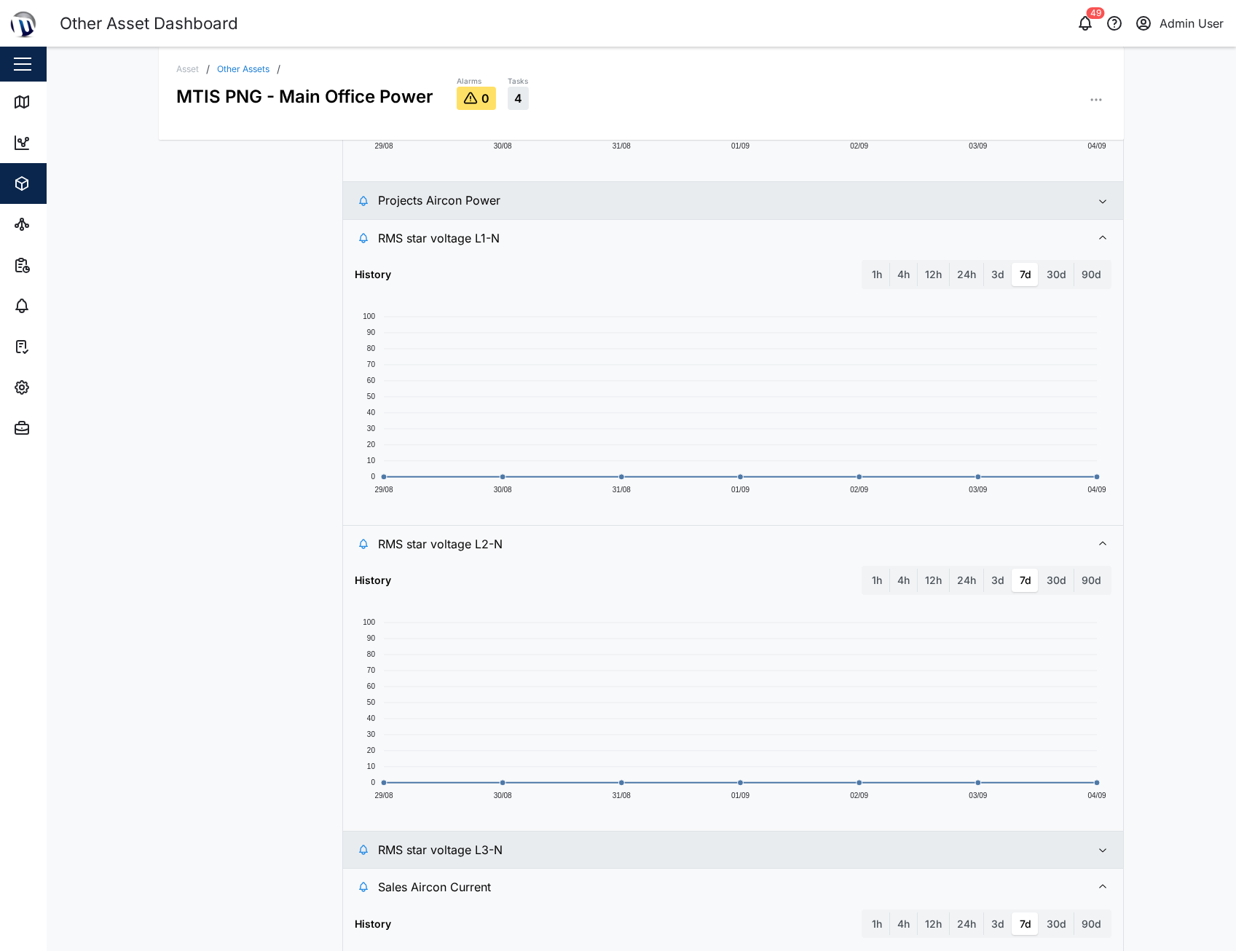
click at [1092, 841] on button "RMS star voltage L3-N" at bounding box center [733, 850] width 781 height 36
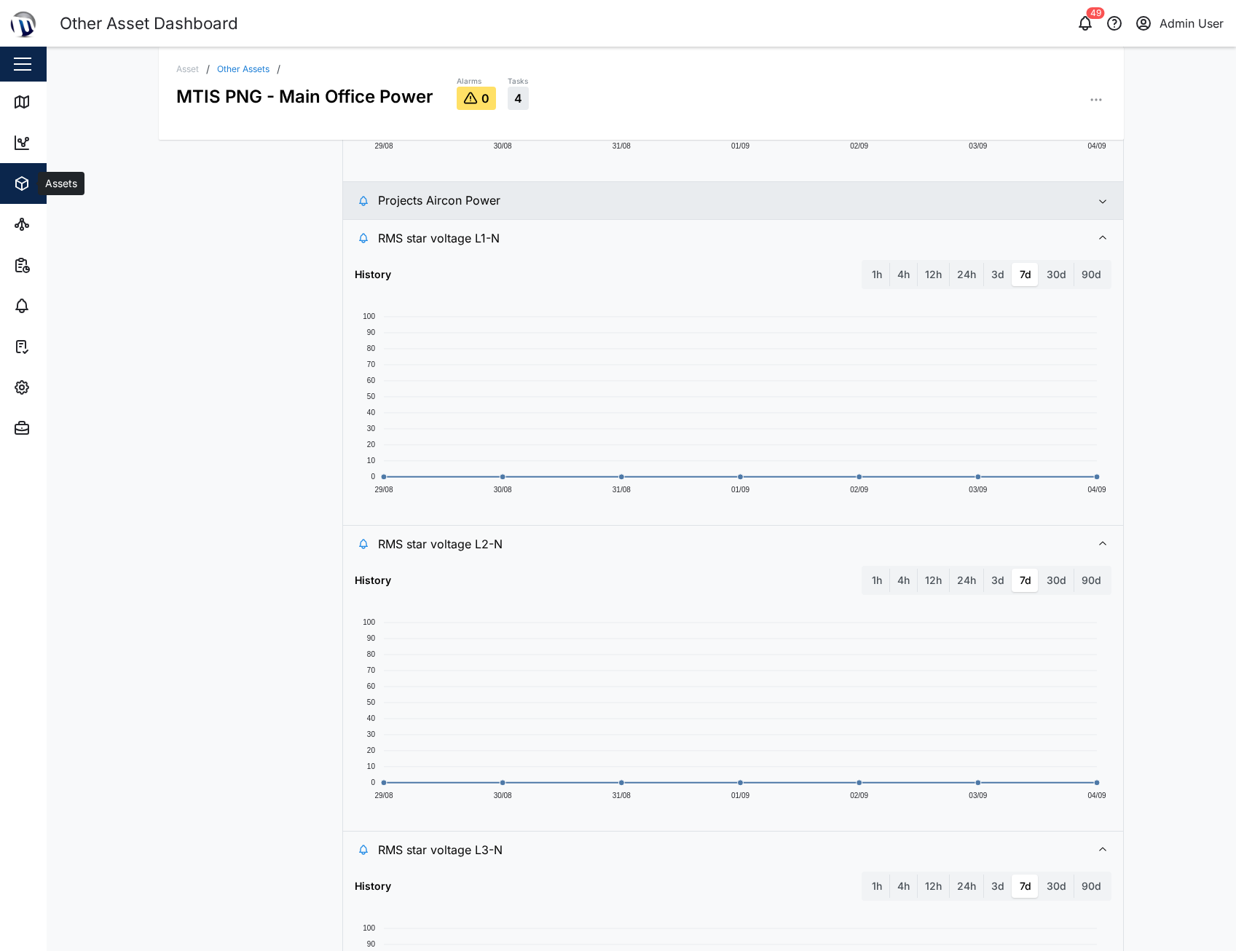
click at [26, 184] on icon "button" at bounding box center [21, 183] width 17 height 17
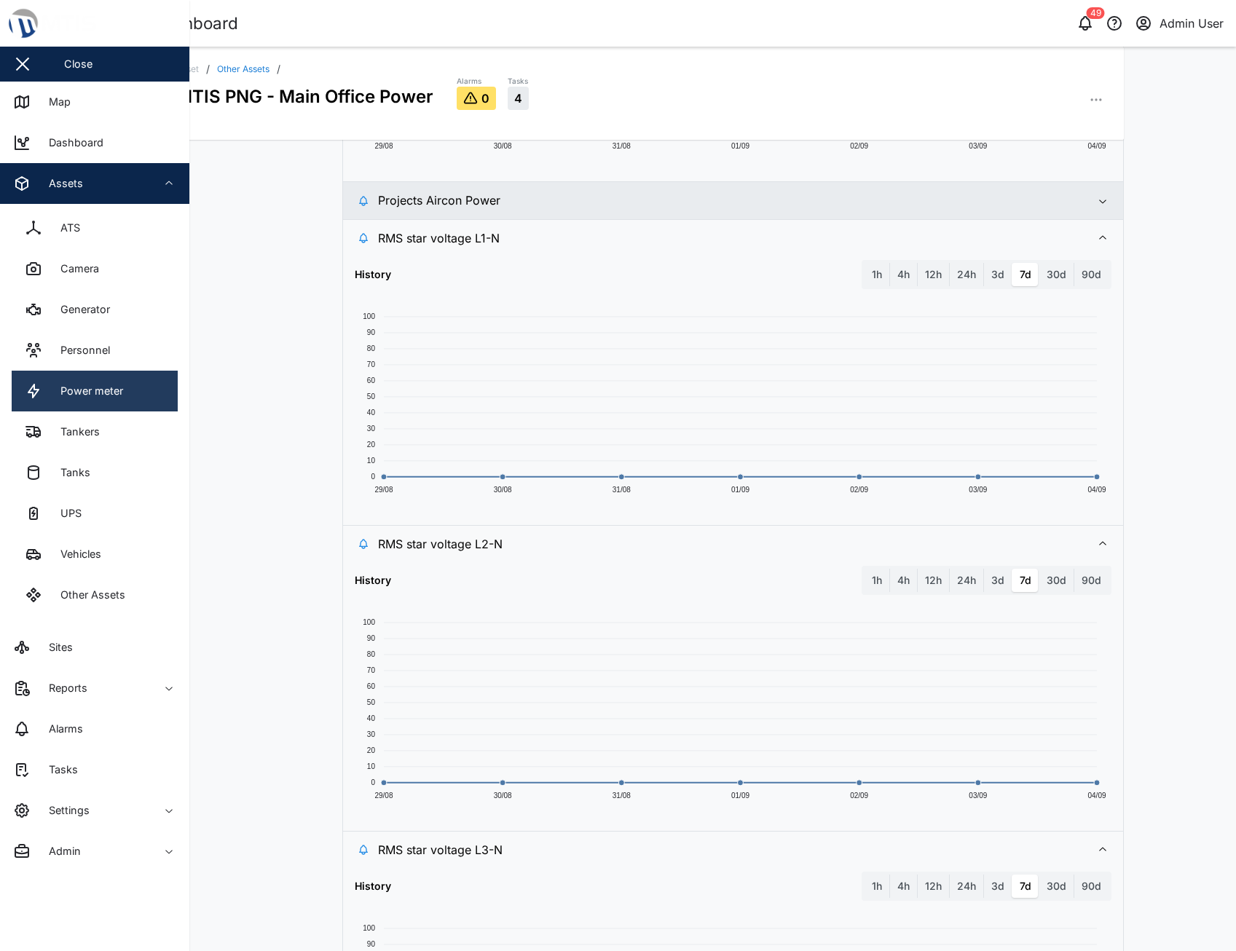
click at [136, 404] on link "Power meter" at bounding box center [95, 391] width 166 height 41
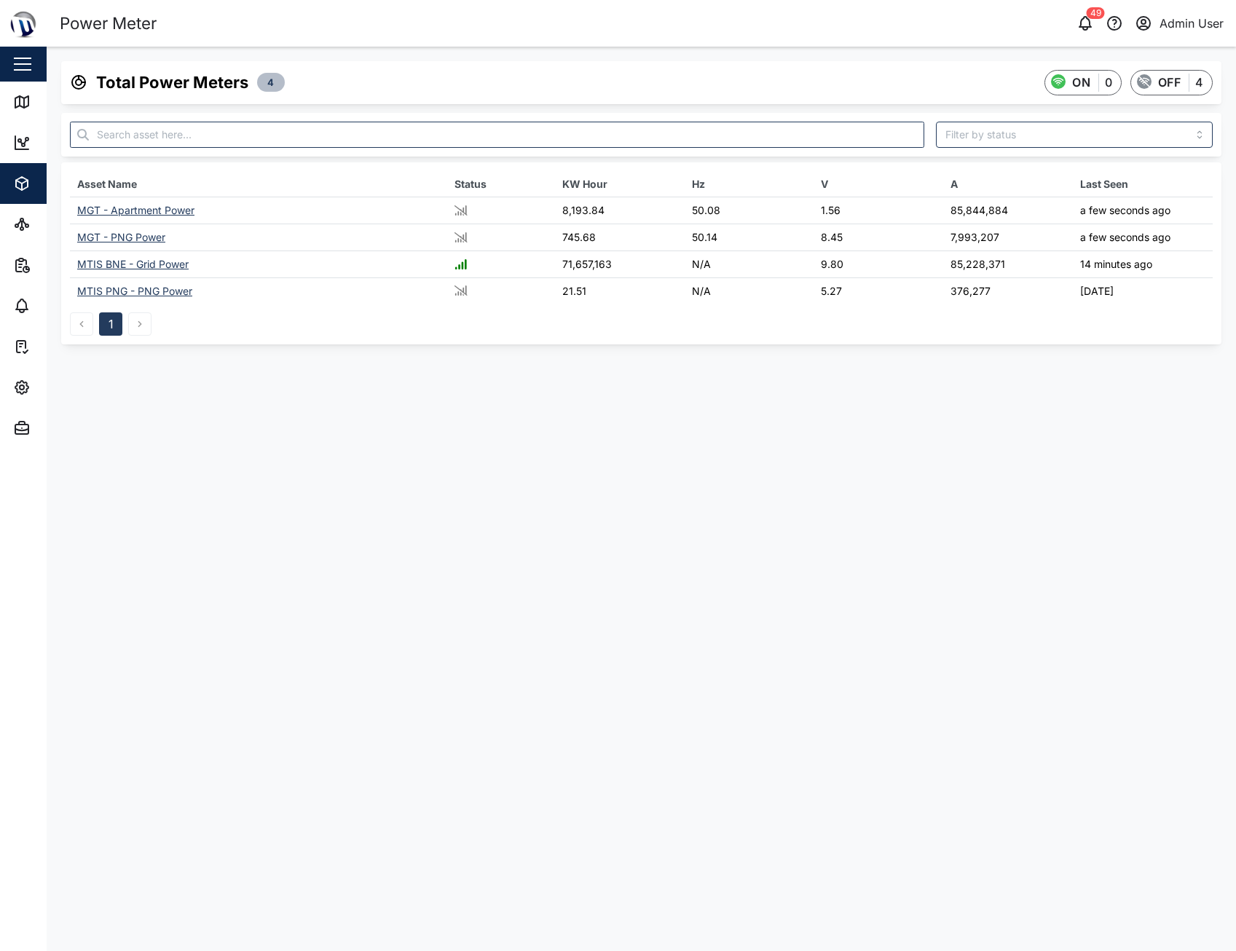
click at [23, 192] on span "Assets" at bounding box center [79, 183] width 133 height 41
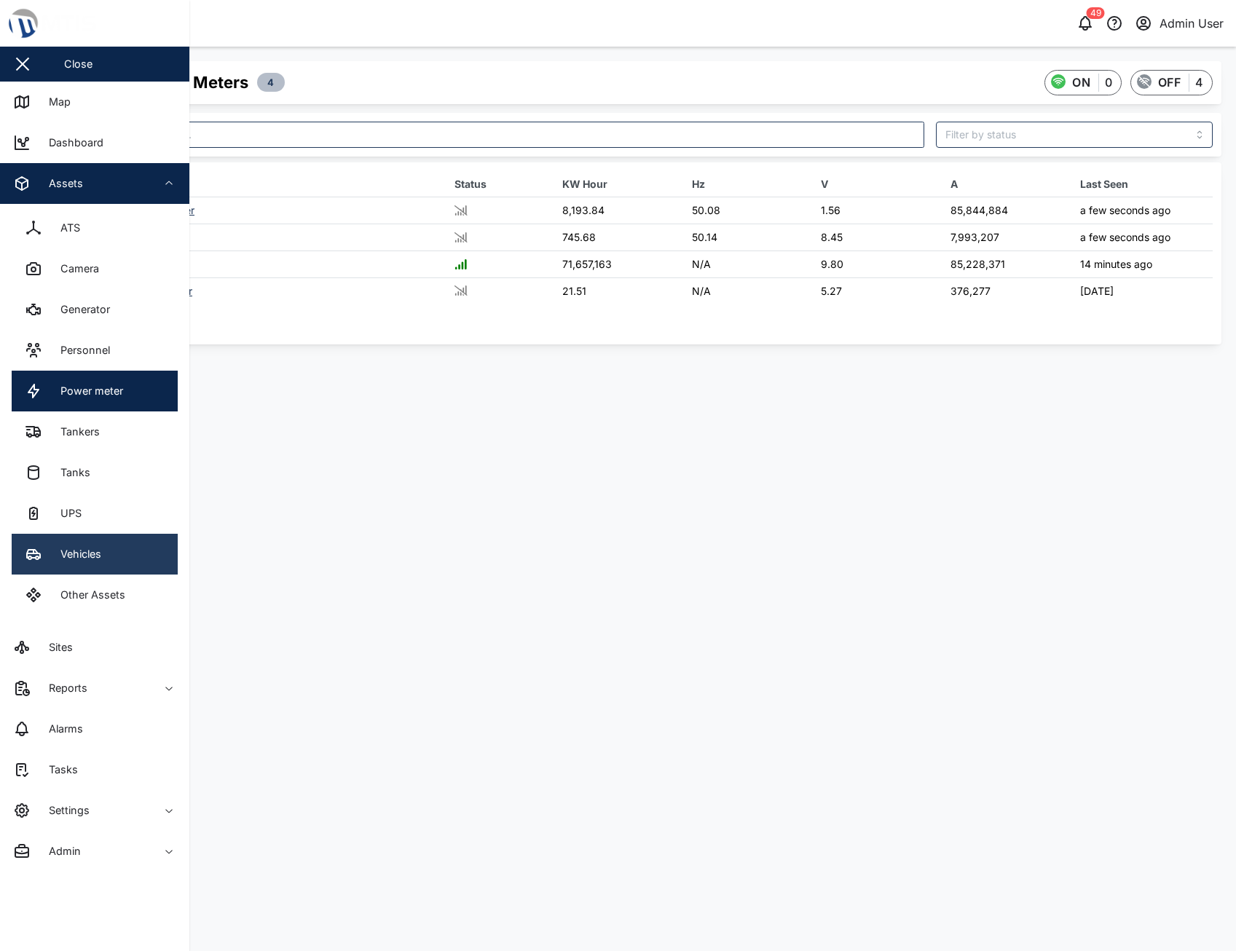
click at [138, 550] on link "Vehicles" at bounding box center [95, 554] width 166 height 41
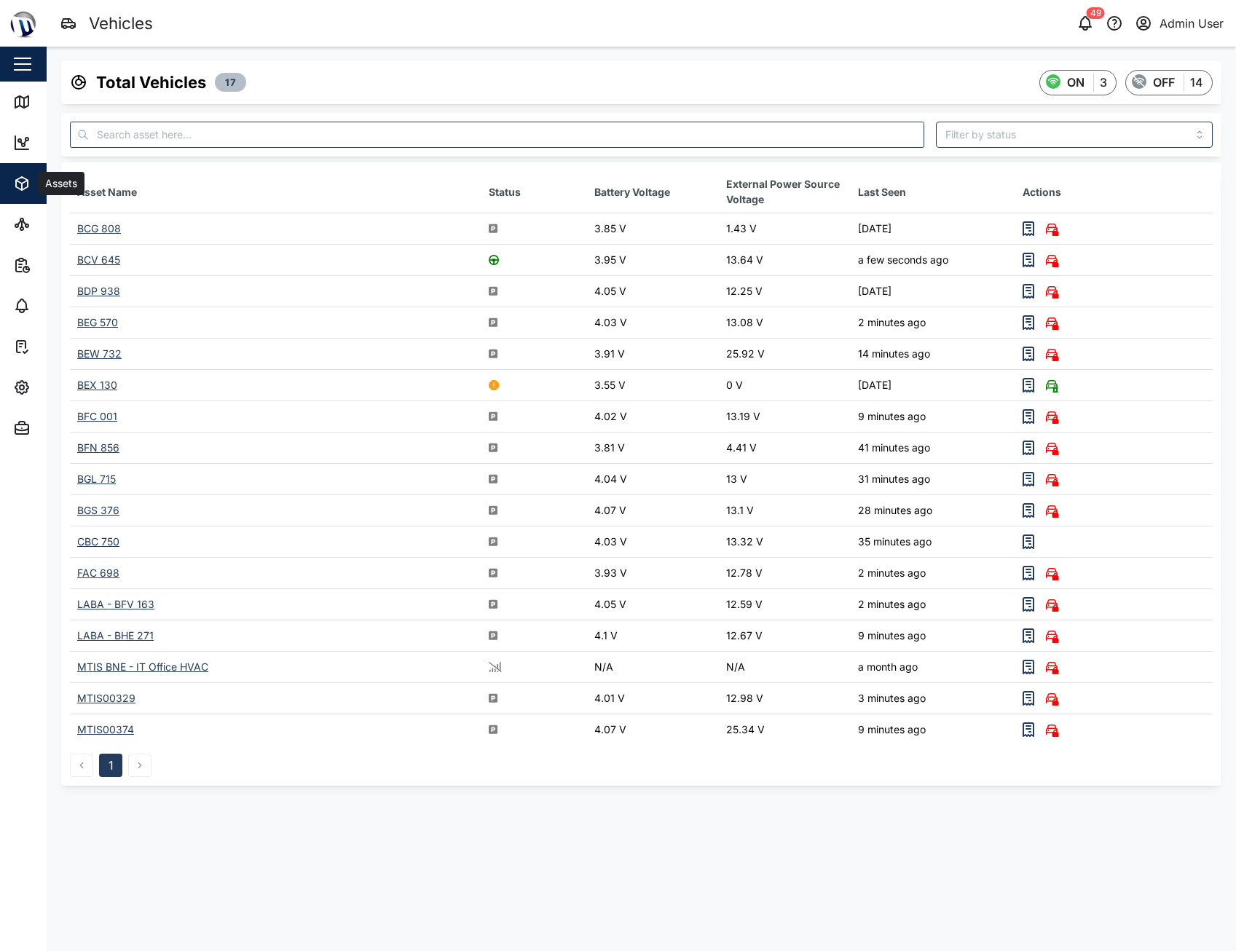
click at [28, 192] on icon "button" at bounding box center [21, 183] width 17 height 17
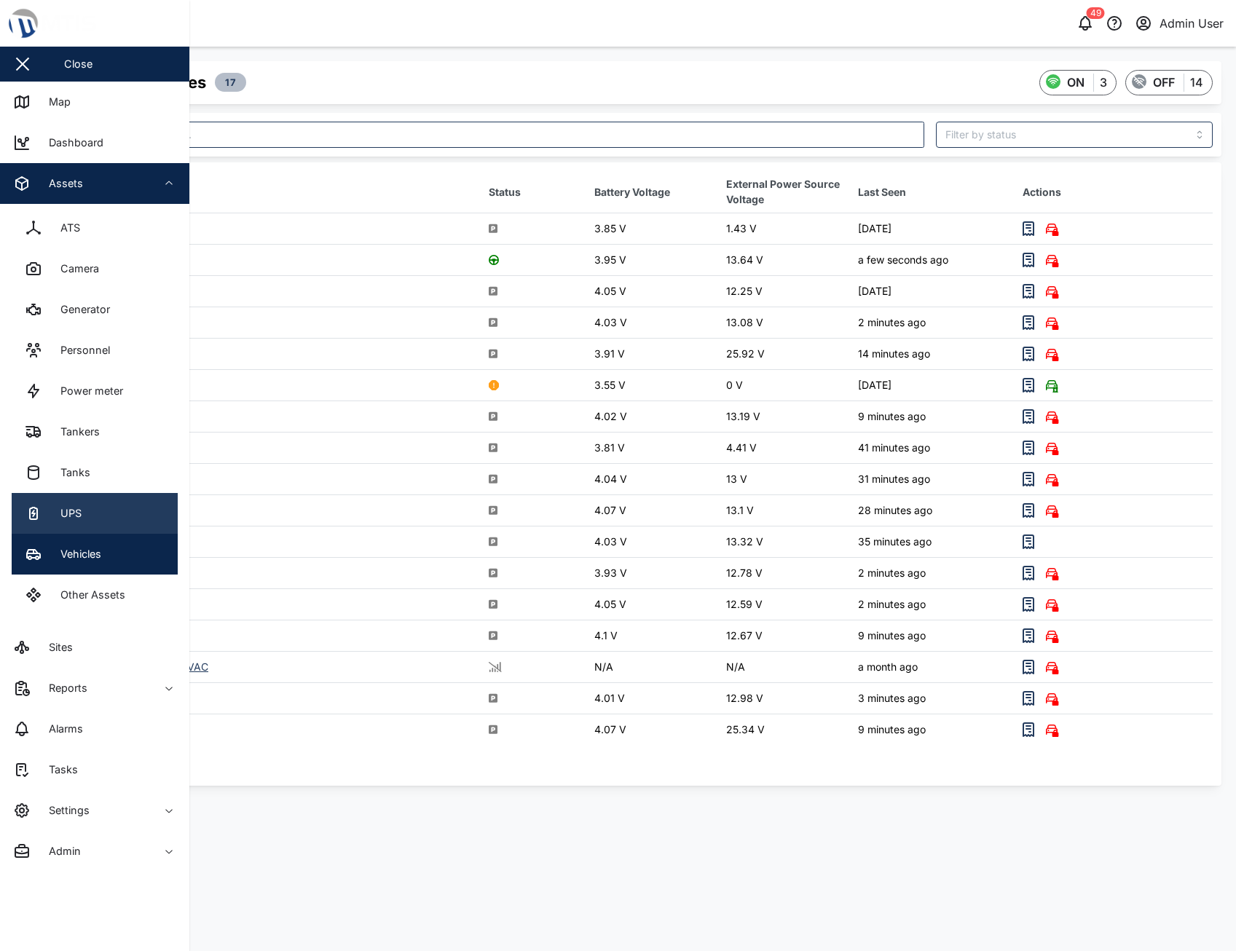
click at [69, 511] on div "UPS" at bounding box center [66, 513] width 32 height 16
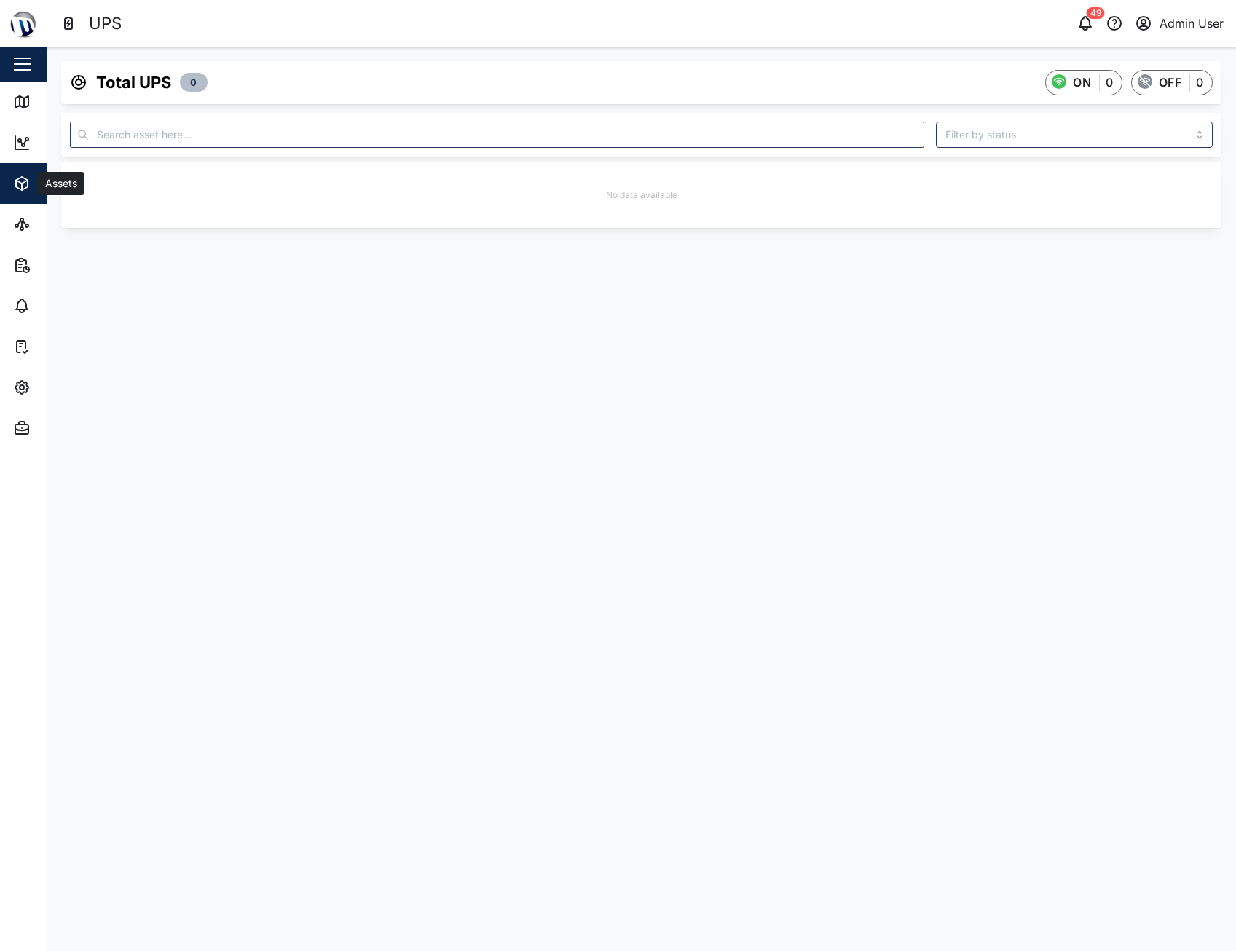
click at [11, 186] on button "Assets" at bounding box center [94, 183] width 189 height 41
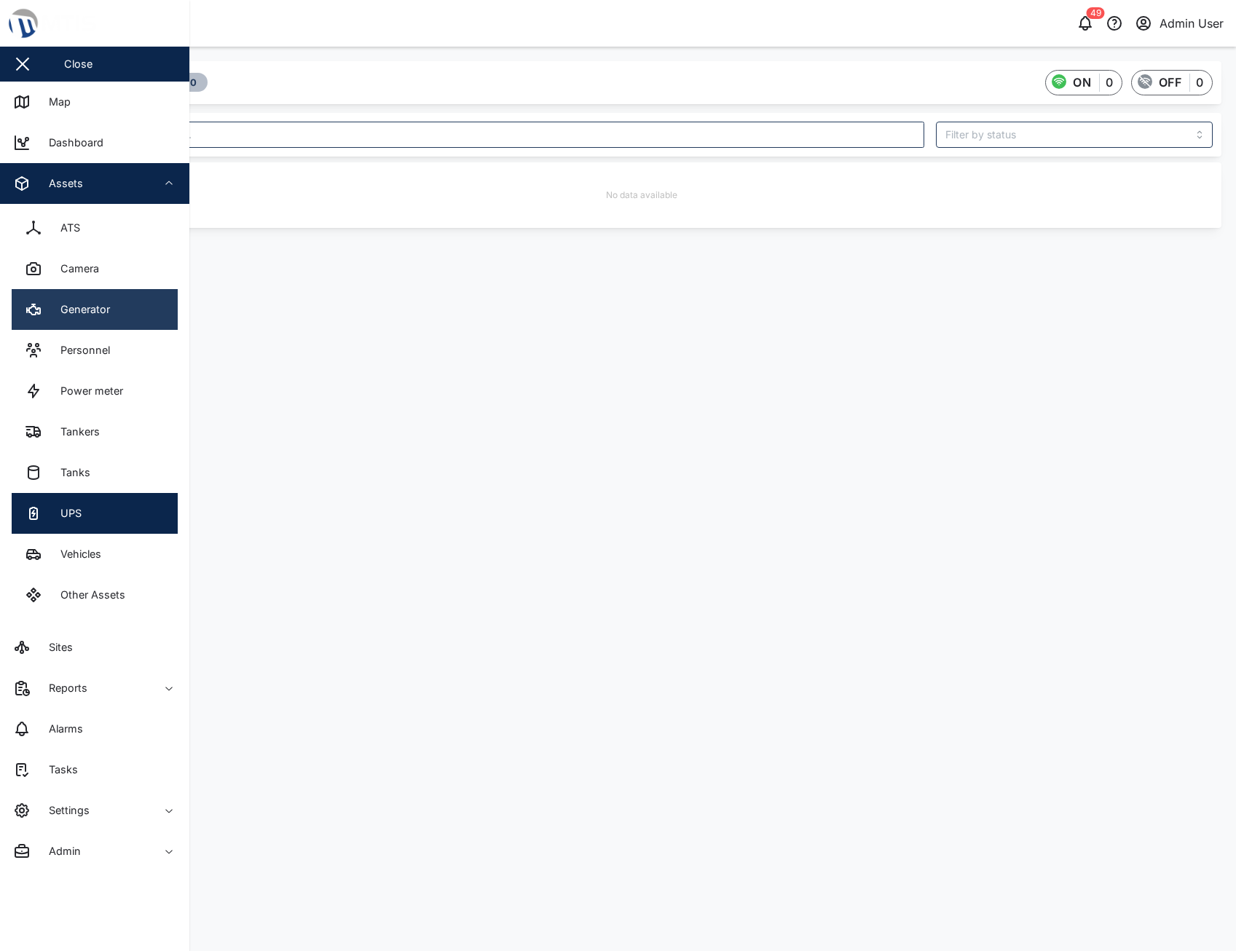
click at [76, 315] on div "Generator" at bounding box center [80, 310] width 60 height 16
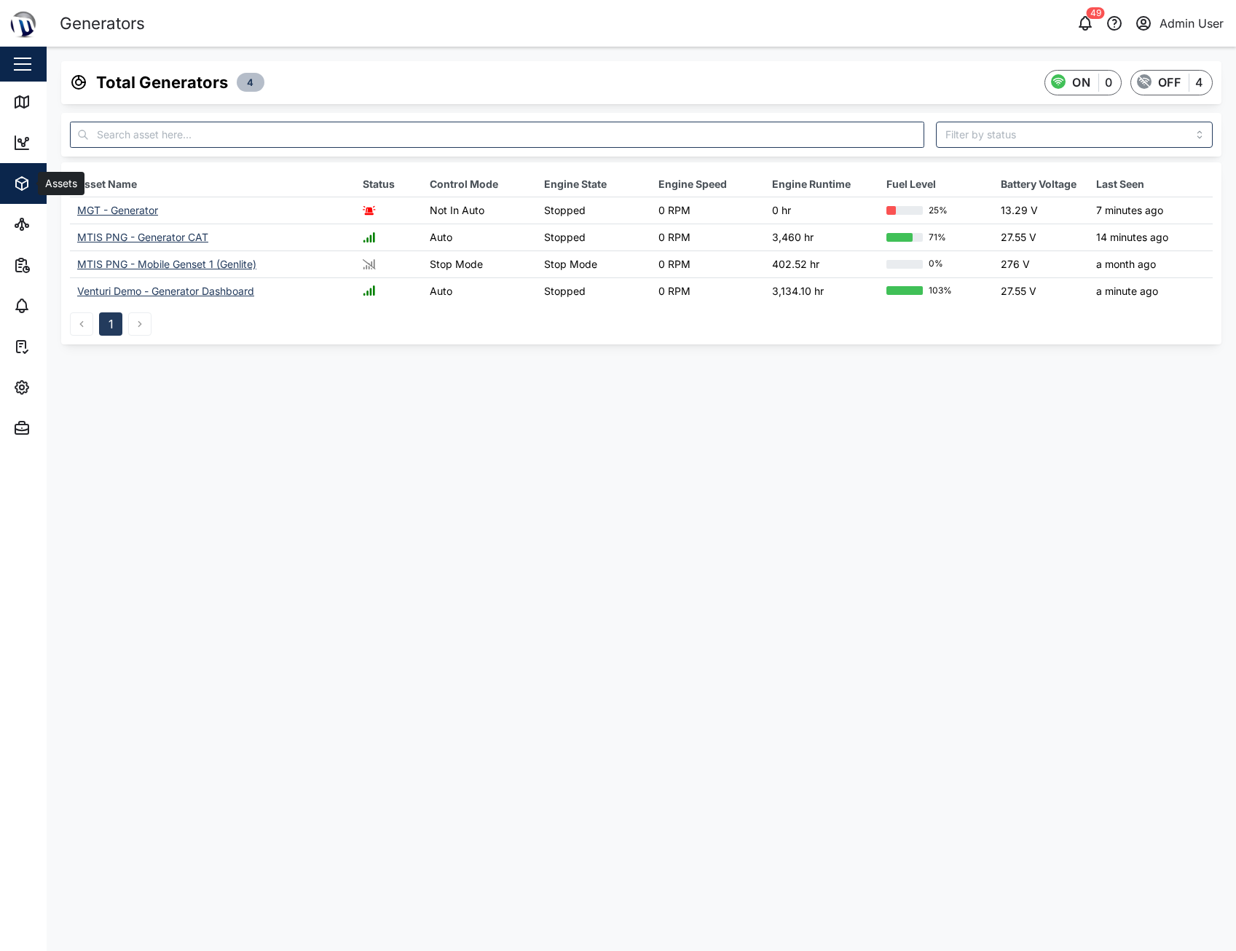
click at [20, 171] on span "Assets" at bounding box center [79, 183] width 133 height 41
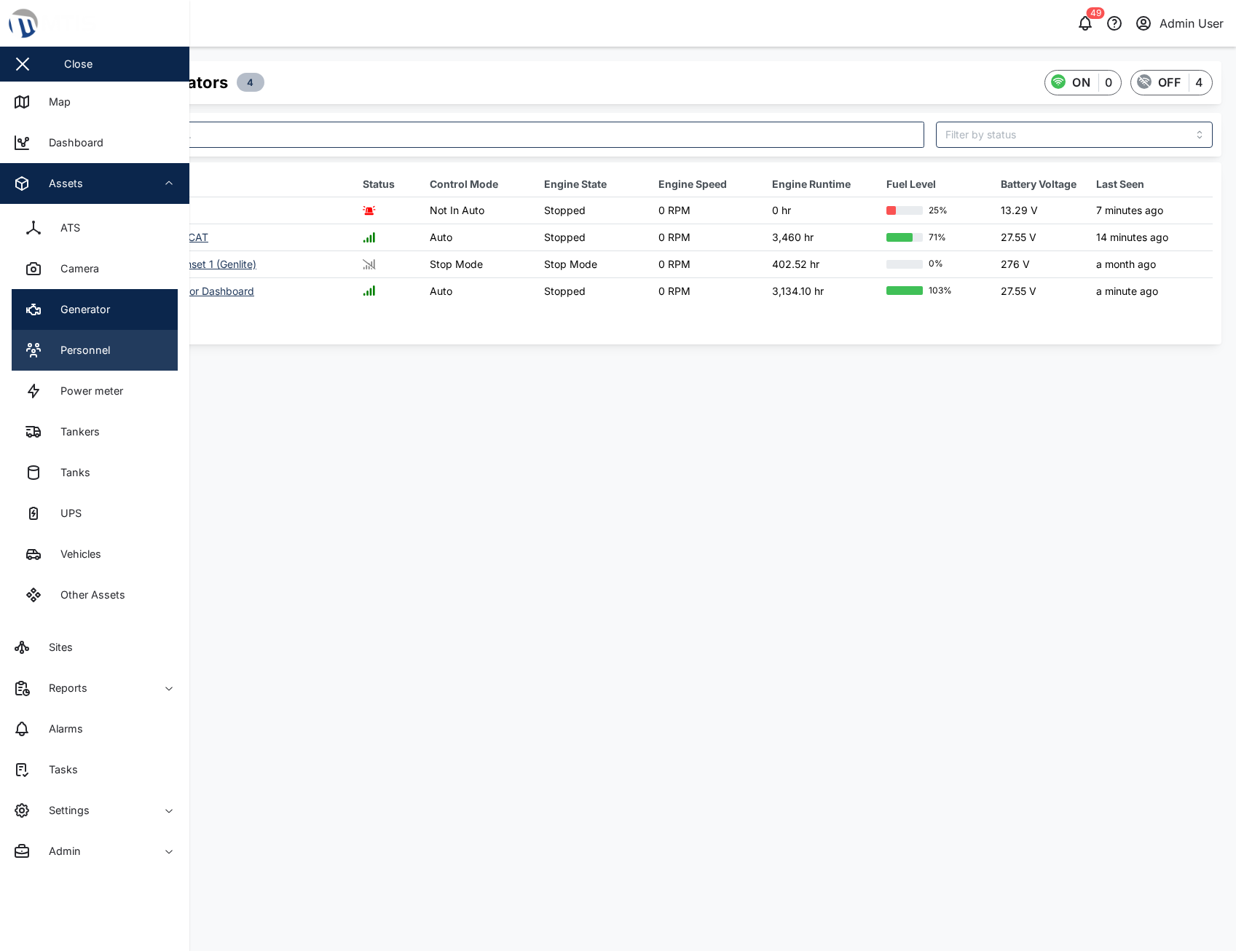
click at [82, 354] on div "Personnel" at bounding box center [80, 350] width 60 height 16
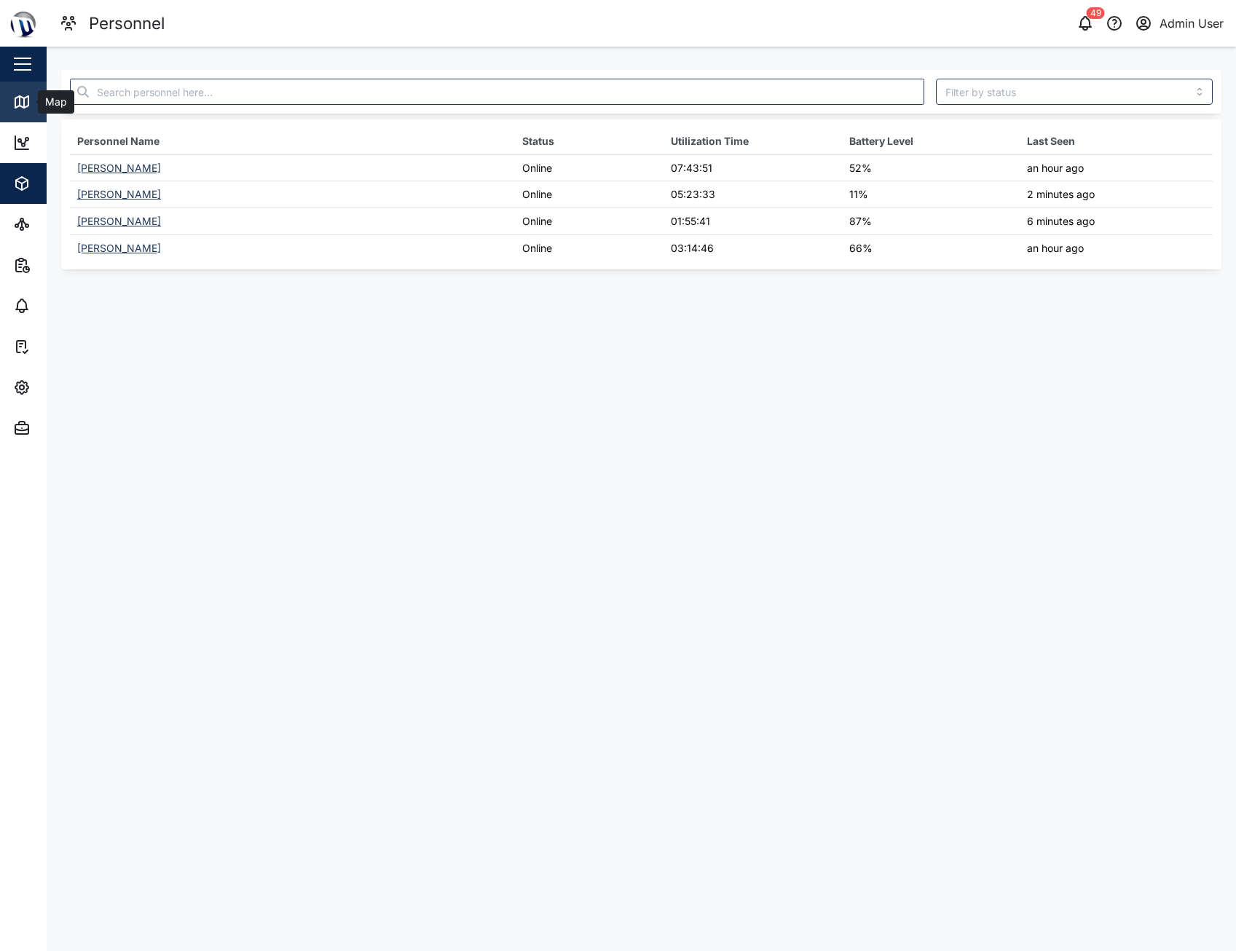
click at [27, 117] on link "Map" at bounding box center [94, 102] width 189 height 41
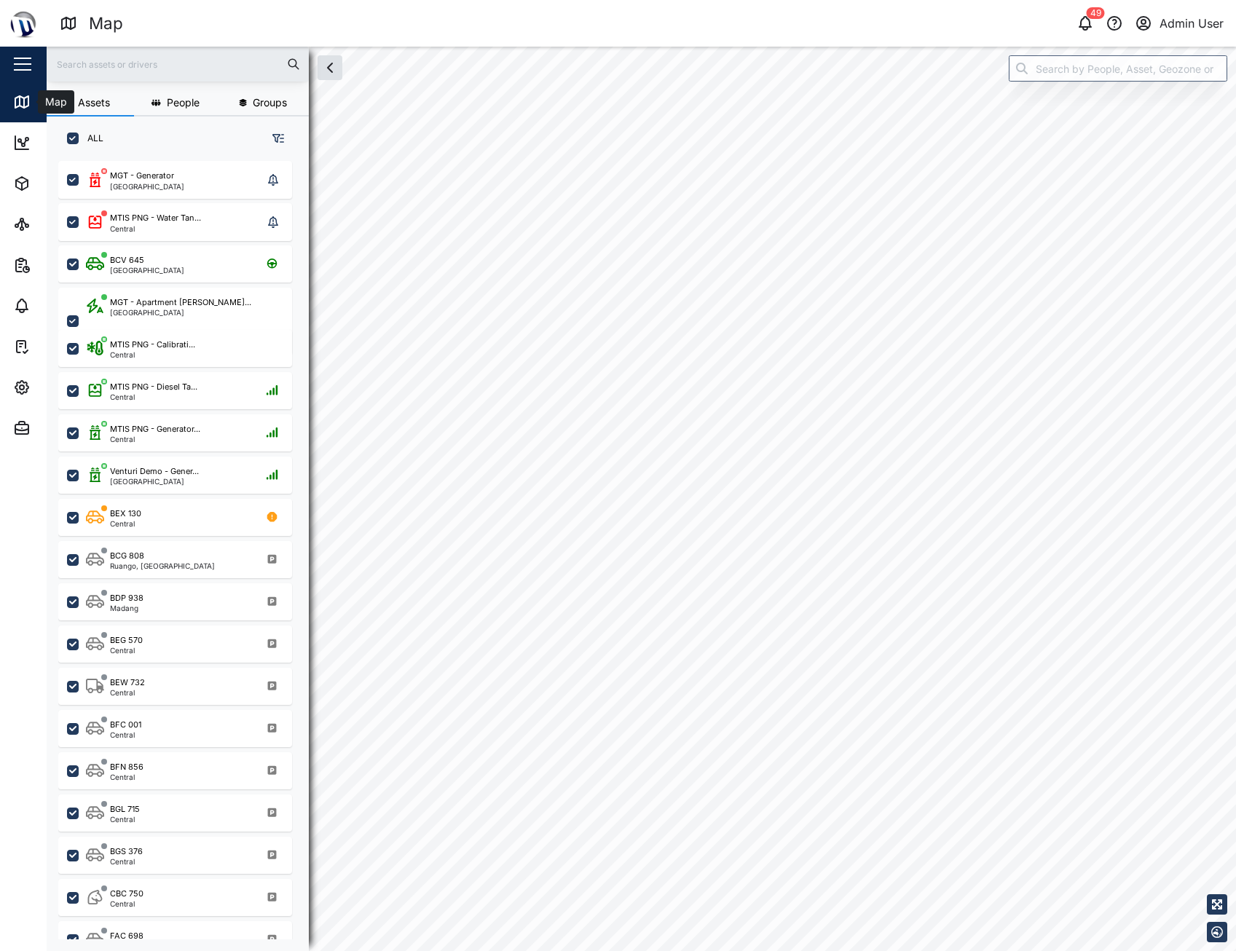
scroll to position [773, 228]
